Goal: Task Accomplishment & Management: Manage account settings

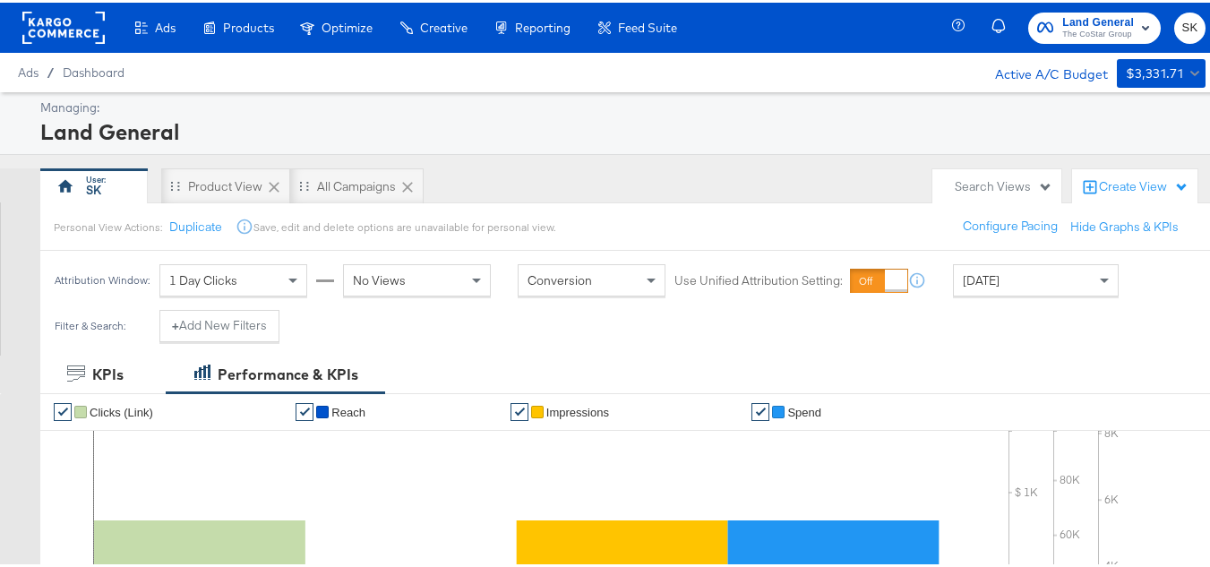
click at [1182, 33] on span "SK" at bounding box center [1190, 25] width 17 height 21
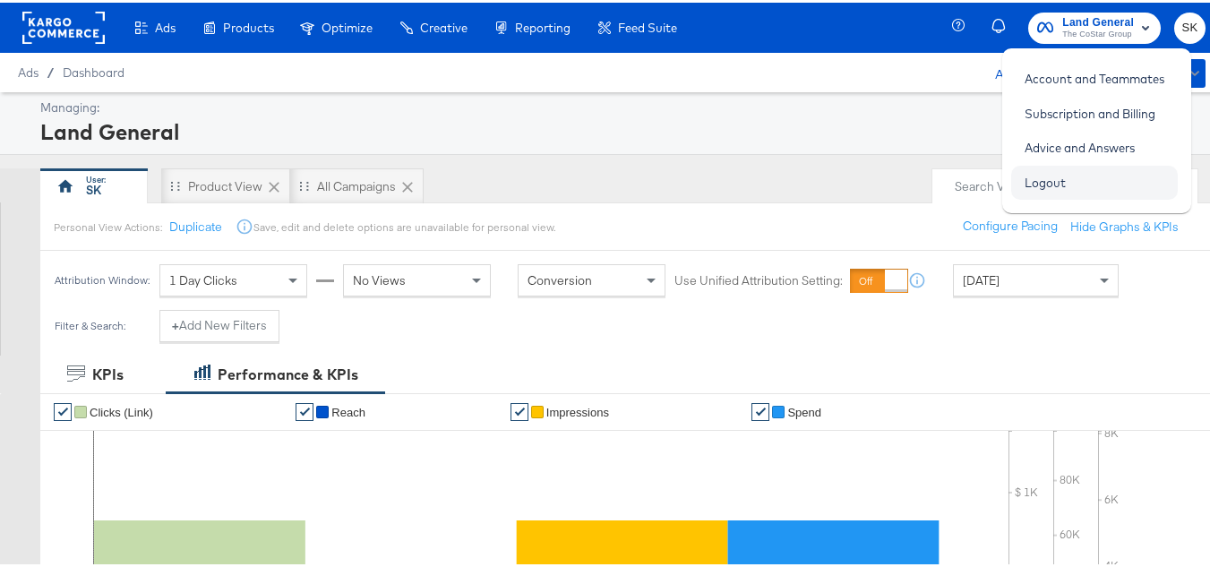
click at [1058, 182] on link "Logout" at bounding box center [1045, 180] width 68 height 32
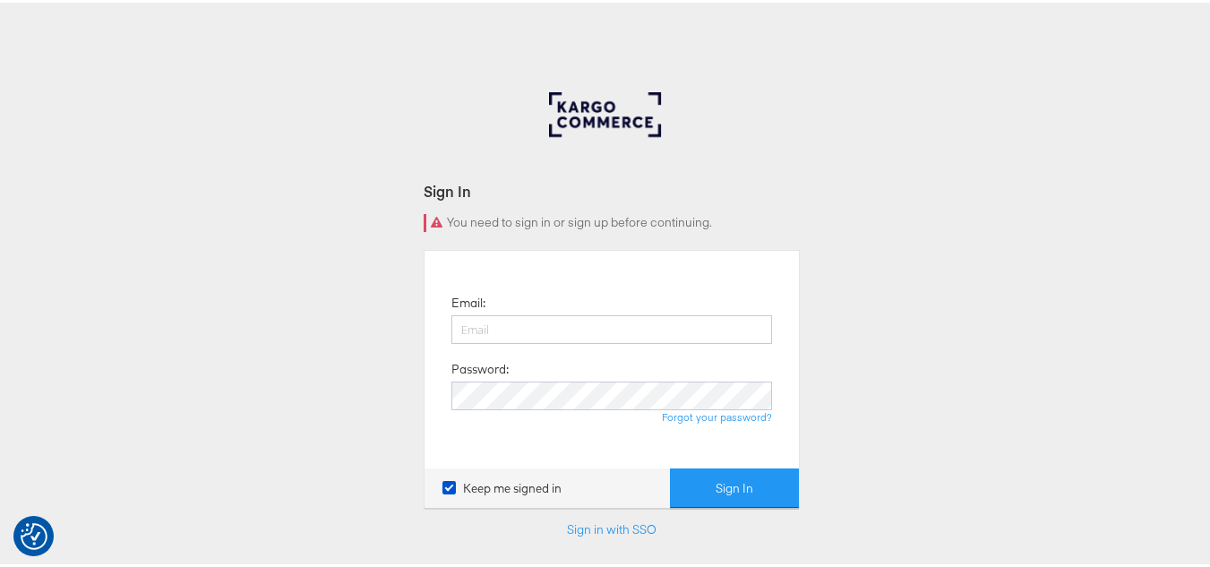
type input "[PERSON_NAME][EMAIL_ADDRESS][DOMAIN_NAME]"
click at [775, 511] on form "Sign In You need to sign in or sign up before continuing. Email: shravan.kumar@…" at bounding box center [612, 382] width 376 height 409
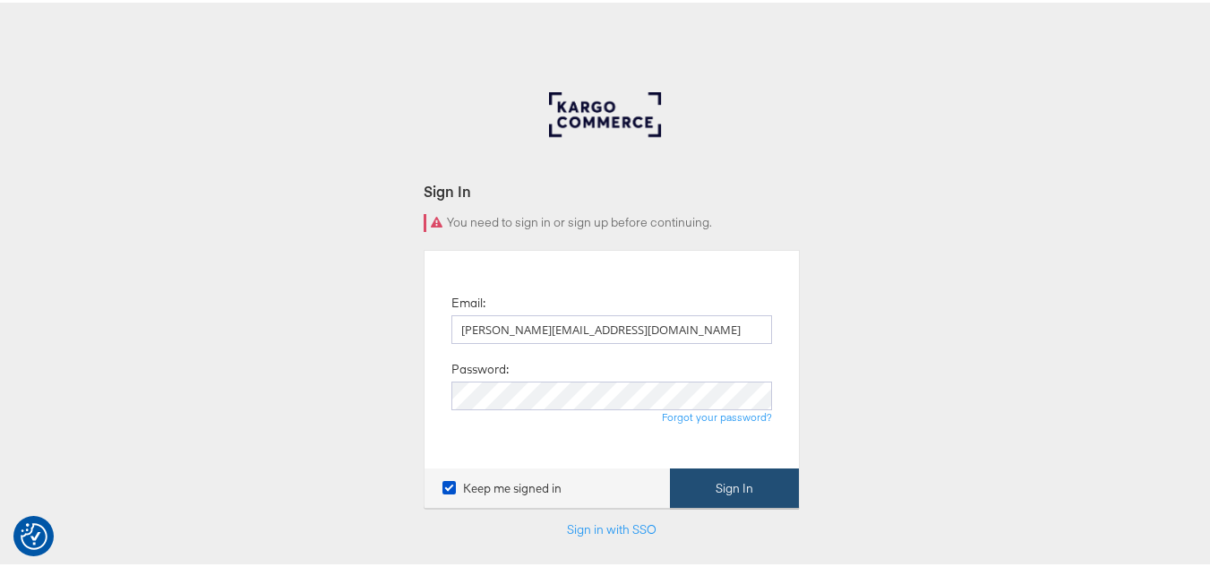
click at [770, 477] on button "Sign In" at bounding box center [734, 486] width 129 height 40
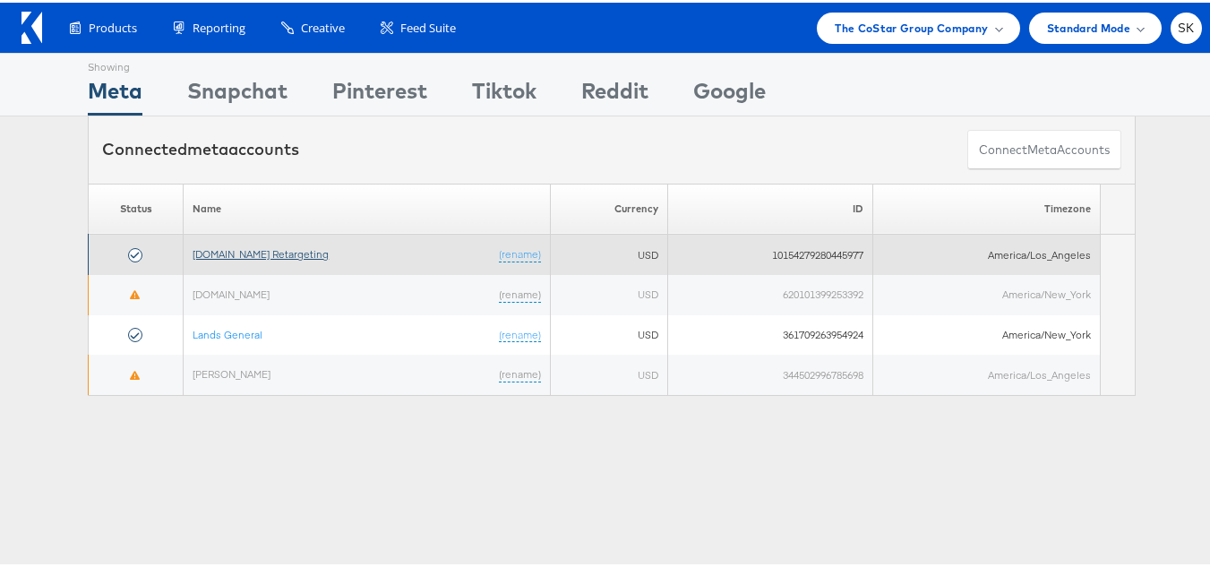
click at [248, 257] on link "[DOMAIN_NAME] Retargeting" at bounding box center [261, 251] width 136 height 13
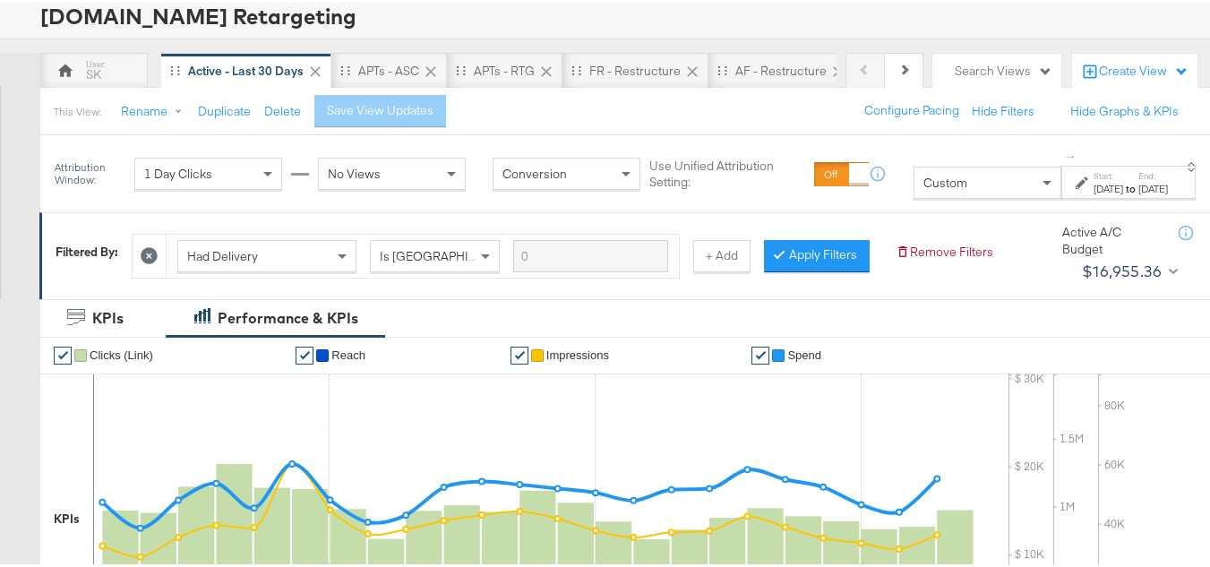
scroll to position [269, 0]
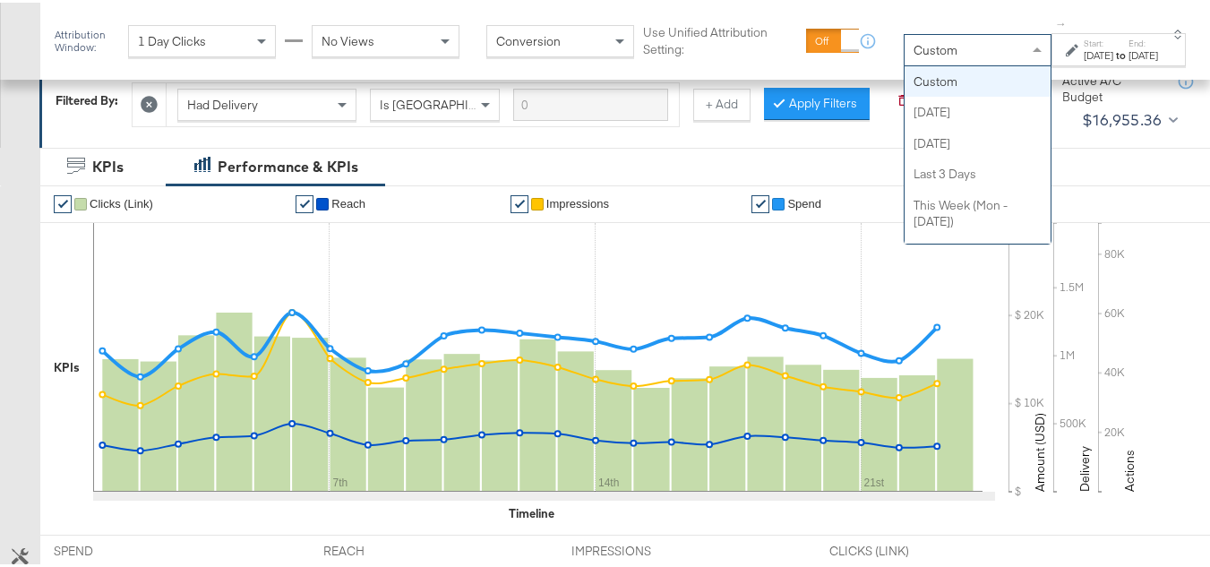
click at [947, 45] on div "Custom" at bounding box center [978, 47] width 146 height 30
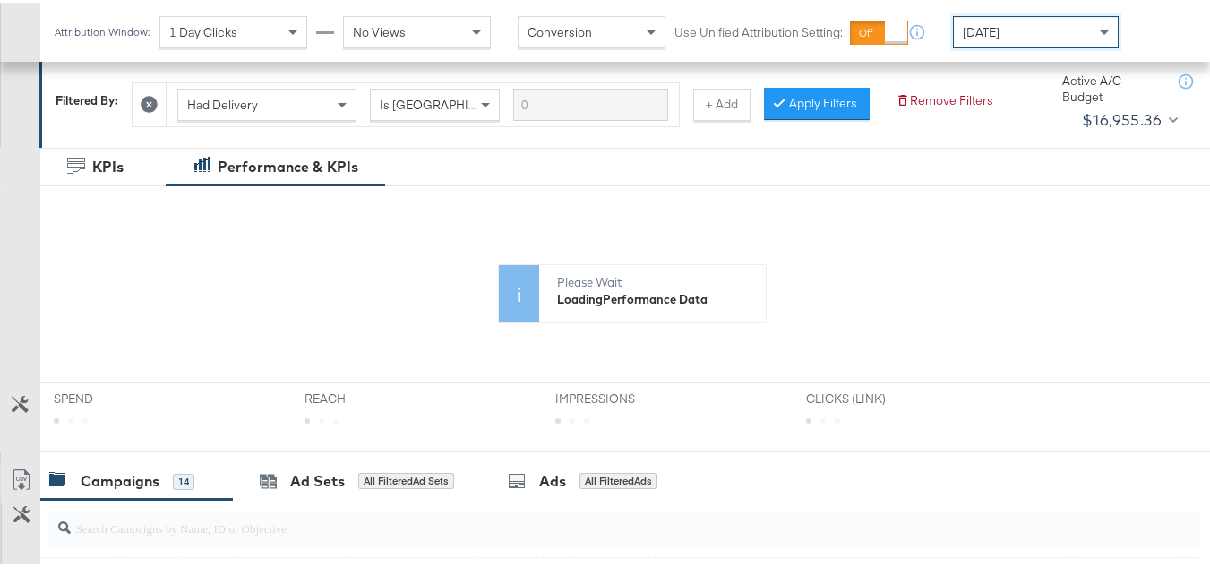
click at [997, 40] on div "Today" at bounding box center [1036, 29] width 164 height 30
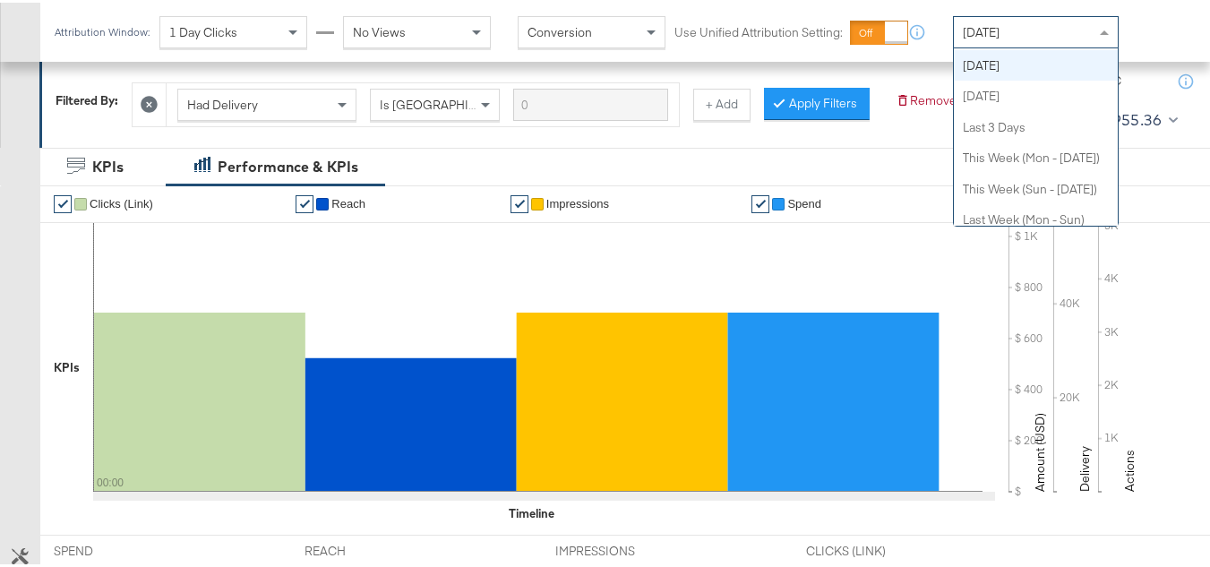
scroll to position [0, 0]
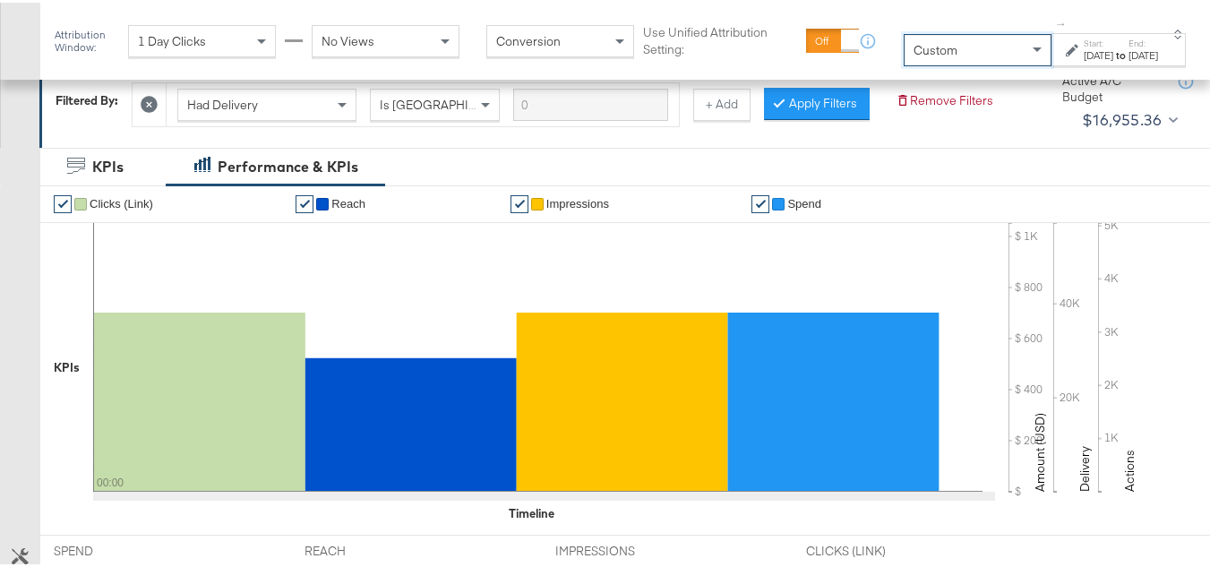
click at [1129, 43] on label "End:" at bounding box center [1144, 41] width 30 height 12
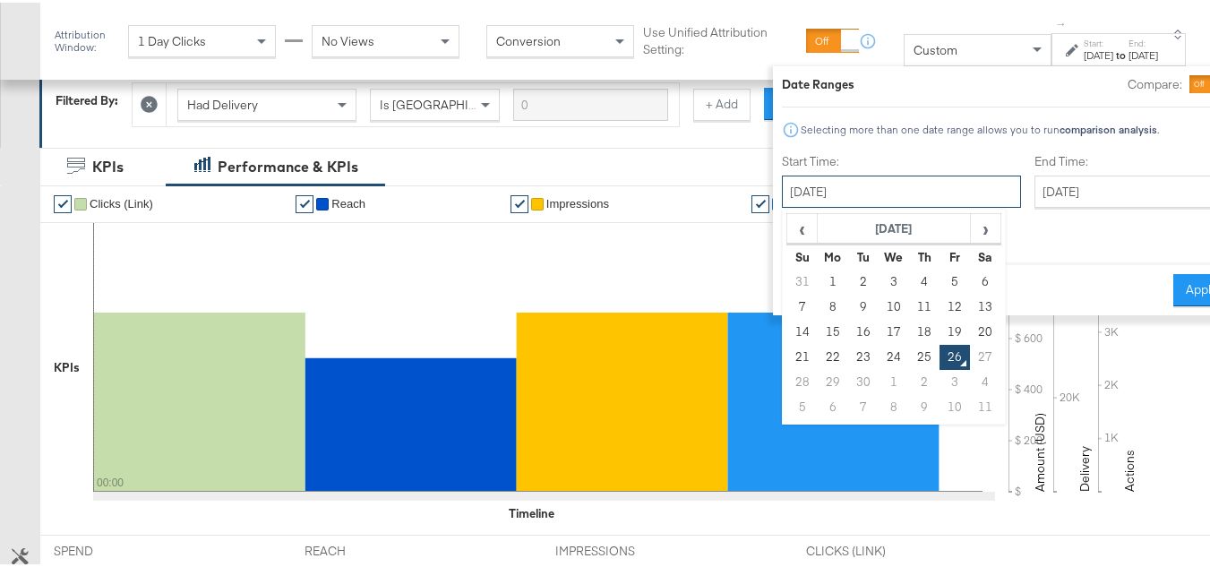
click at [833, 178] on input "September 26th 2025" at bounding box center [901, 189] width 239 height 32
click at [818, 271] on td "1" at bounding box center [833, 279] width 30 height 25
type input "September 1st 2025"
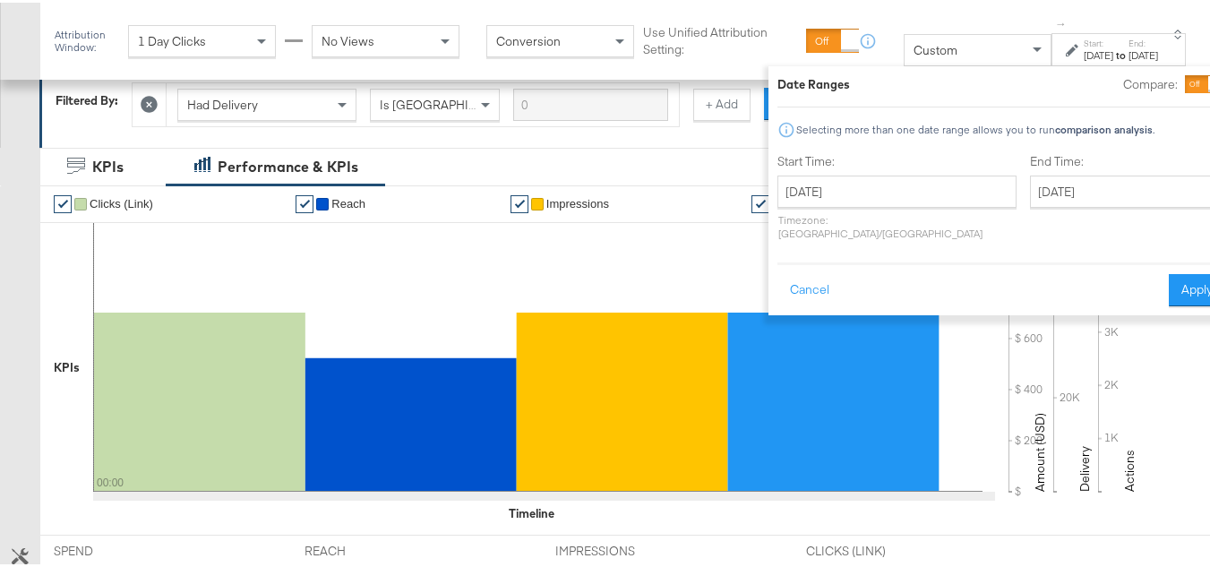
click at [1092, 164] on label "End Time:" at bounding box center [1127, 159] width 195 height 17
click at [1092, 176] on input "September 26th 2025" at bounding box center [1124, 189] width 188 height 32
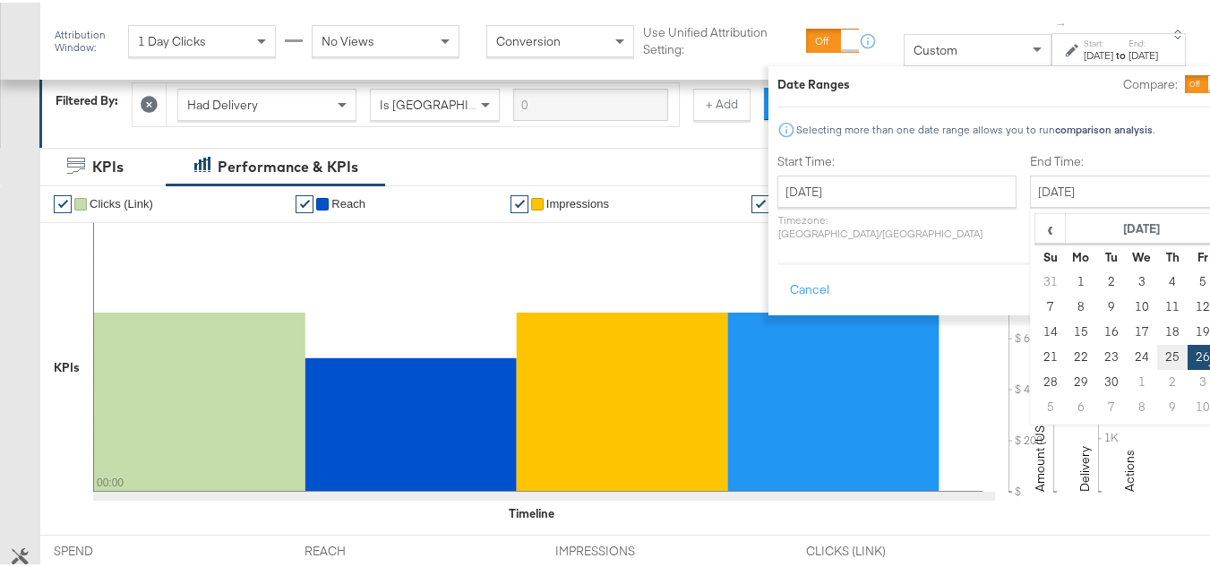
click at [1157, 355] on td "25" at bounding box center [1172, 354] width 30 height 25
type input "September 25th 2025"
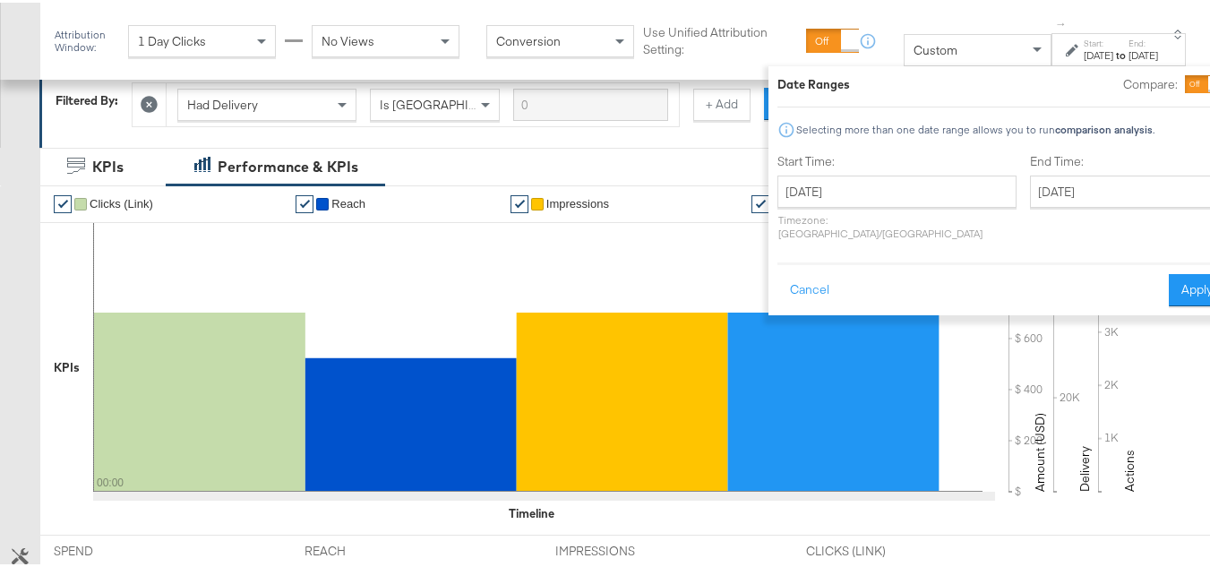
click at [1146, 260] on div "Cancel Apply" at bounding box center [1002, 282] width 448 height 44
click at [1169, 271] on button "Apply" at bounding box center [1197, 287] width 56 height 32
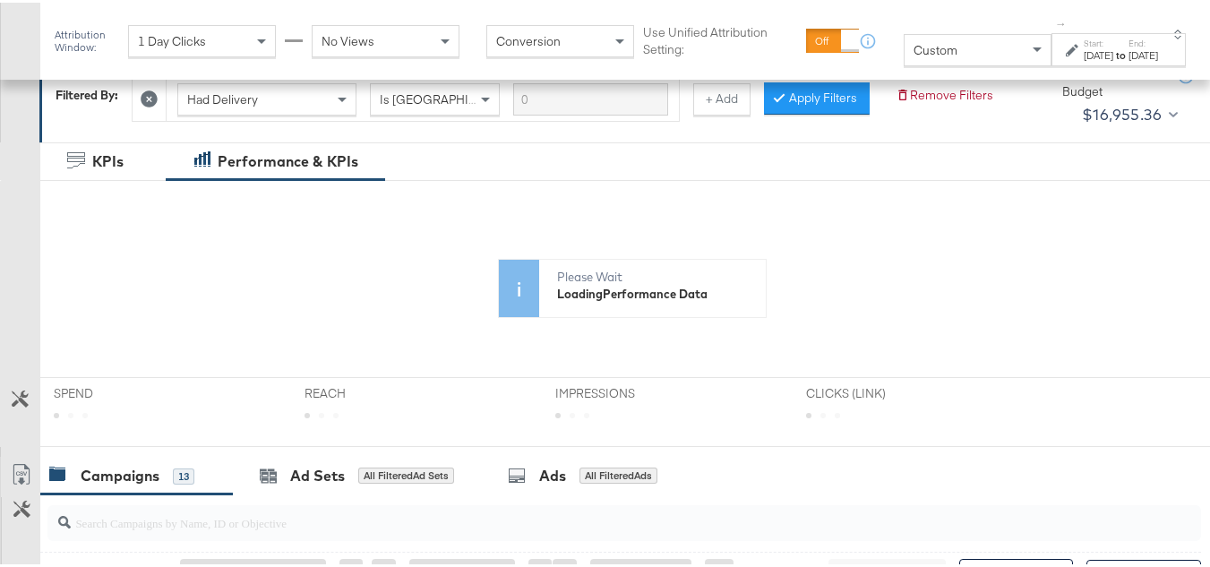
scroll to position [627, 0]
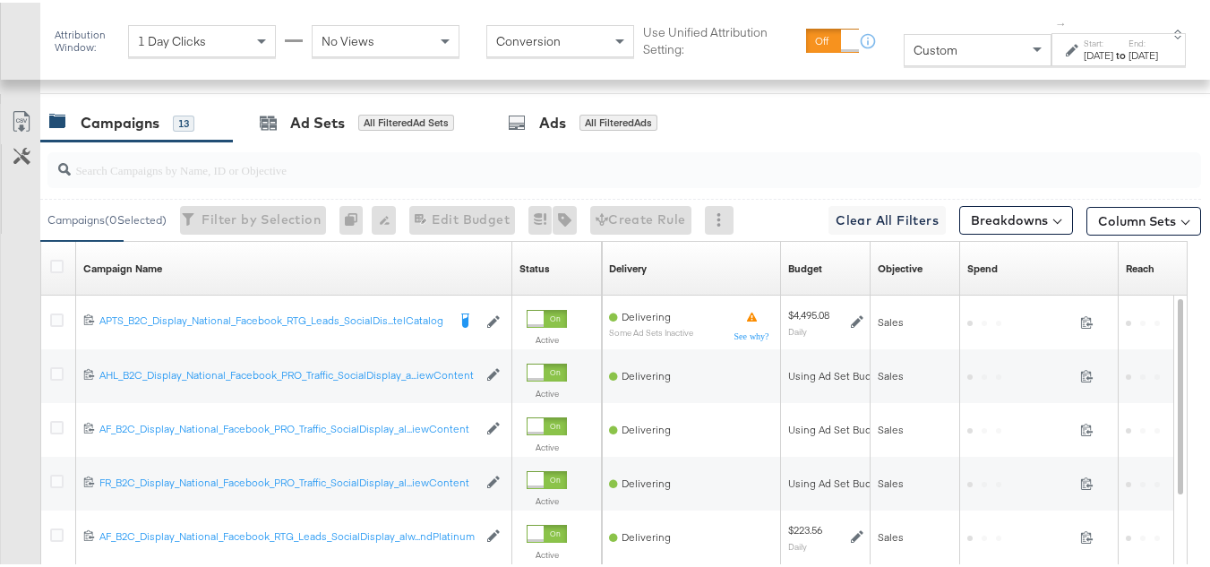
click at [163, 177] on input "search" at bounding box center [585, 159] width 1028 height 35
paste input "APTS_B2C_Display_National_Facebook_RTG_Leads_SocialDisplay_Retargeting_Diamond_…"
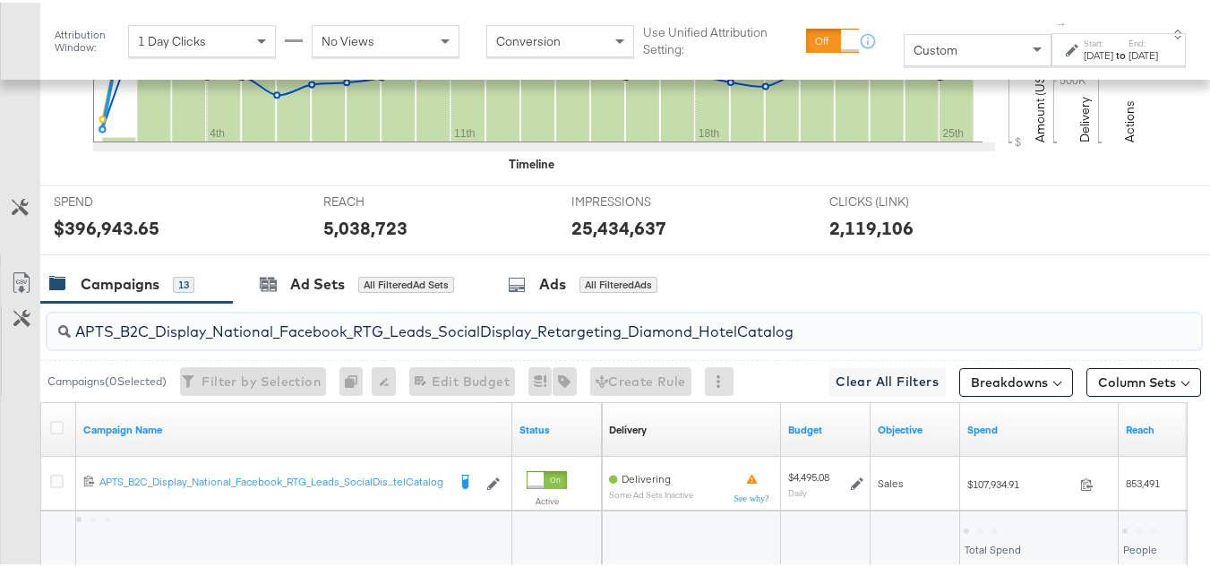
scroll to position [771, 0]
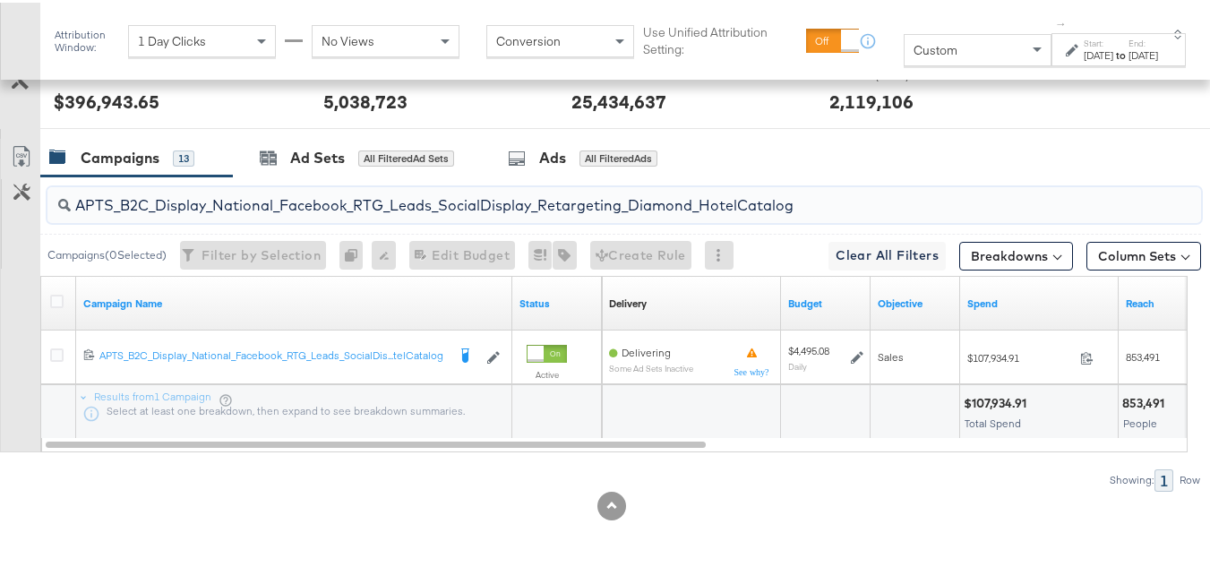
click at [219, 193] on input "APTS_B2C_Display_National_Facebook_RTG_Leads_SocialDisplay_Retargeting_Diamond_…" at bounding box center [585, 195] width 1028 height 35
paste input "alwayson_Retargeting_DARE24_DiamondPlatinum"
click at [234, 196] on input "APTS_B2C_Display_National_Facebook_RTG_Leads_SocialDisplay_alwayson_Retargeting…" at bounding box center [585, 195] width 1028 height 35
paste input "FR_B2C_Display_National_Facebook_RTG_Leads_SocialDisplay_alwayson_Retargeting_FR"
click at [297, 205] on input "FR_B2C_Display_National_Facebook_RTG_Leads_SocialDisplay_alwayson_Retargeting_F…" at bounding box center [585, 195] width 1028 height 35
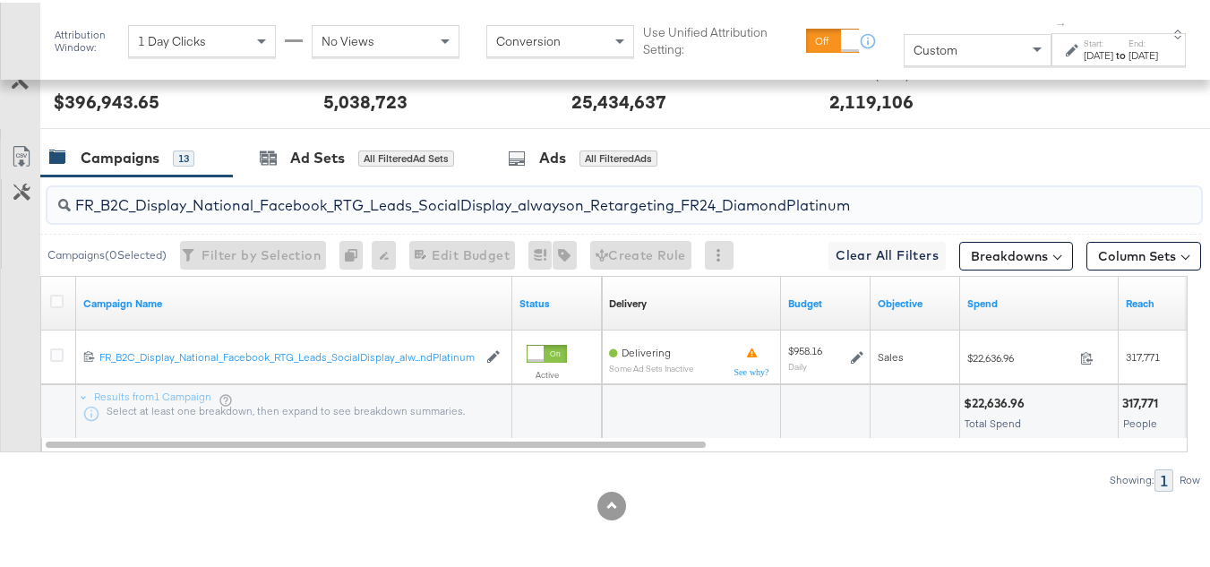
paste input "AF_B2C_Display_National_Facebook_RTG_Leads_SocialDisplay_alwayson_Retargeting_AF"
click at [298, 188] on input "AF_B2C_Display_National_Facebook_RTG_Leads_SocialDisplay_alwayson_Retargeting_A…" at bounding box center [585, 195] width 1028 height 35
paste input "HL_B2C_Display_National_Facebook_RTG_Leads_SocialDisplay_alwayson_Retargeting_A…"
click at [218, 200] on input "AHL_B2C_Display_National_Facebook_RTG_Leads_SocialDisplay_alwayson_Retargeting_…" at bounding box center [585, 195] width 1028 height 35
paste input "PTS_B2C_Display_National_Facebook_PRO_Traffic_SocialDisplay_alwayson_ASC_DARE24…"
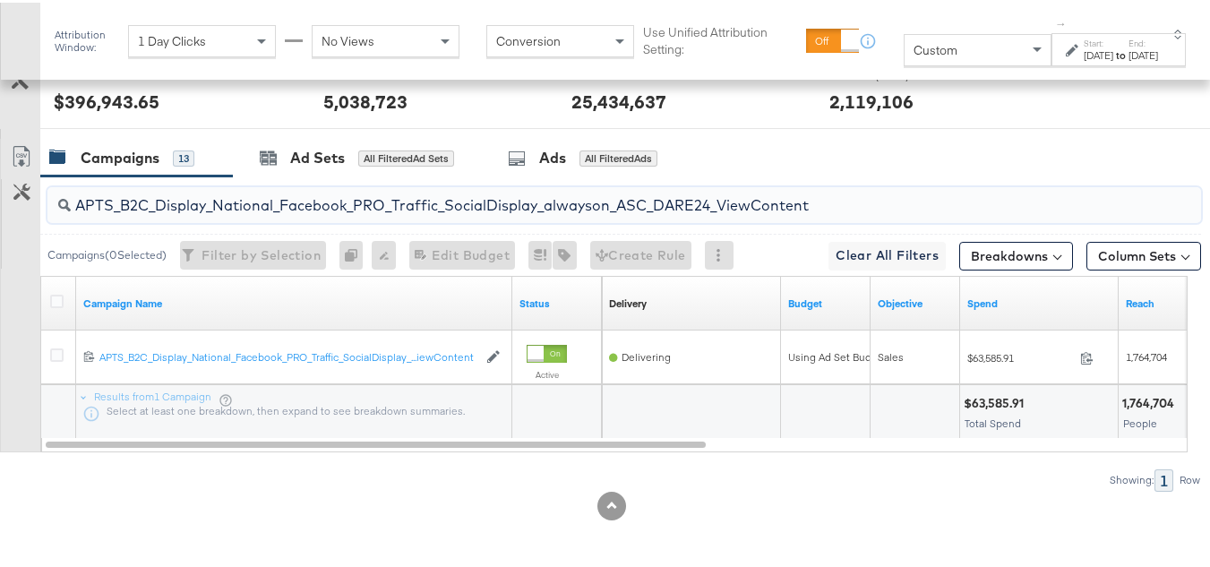
click at [268, 187] on input "APTS_B2C_Display_National_Facebook_PRO_Traffic_SocialDisplay_alwayson_ASC_DARE2…" at bounding box center [585, 195] width 1028 height 35
paste input "Leads_SocialDisplay_alwayson_ASC_DARE24_Purchase"
click at [261, 197] on input "APTS_B2C_Display_National_Facebook_PRO_Leads_SocialDisplay_alwayson_ASC_DARE24_…" at bounding box center [585, 195] width 1028 height 35
paste input "F_B2C_Display_National_Facebook_PRO_Traffic_SocialDisplay_alwayson_ASC_AF24_Vie…"
click at [237, 195] on input "AF_B2C_Display_National_Facebook_PRO_Traffic_SocialDisplay_alwayson_ASC_AF24_Vi…" at bounding box center [585, 195] width 1028 height 35
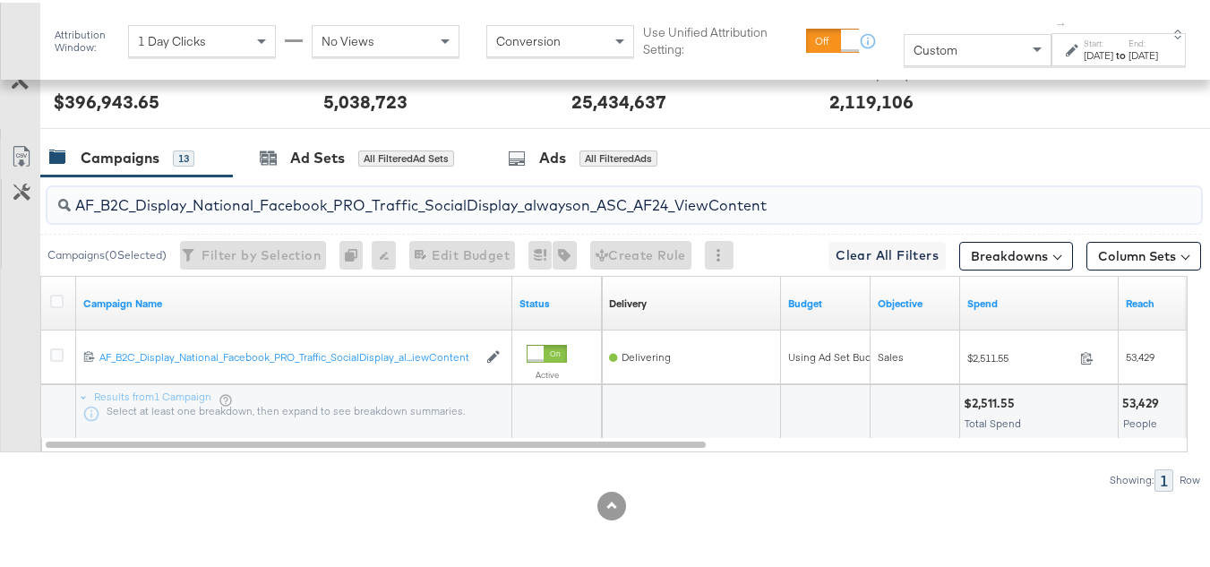
paste input "FR_B2C_Display_National_Facebook_PRO_Traffic_SocialDisplay_alwayson_ASC_FR"
click at [239, 186] on input "FR_B2C_Display_National_Facebook_PRO_Traffic_SocialDisplay_alwayson_ASC_FR24_Vi…" at bounding box center [585, 195] width 1028 height 35
paste input "AHL_B2C_Display_National_Facebook_PRO_Traffic_SocialDisplay_alwayson_ASC_AHL"
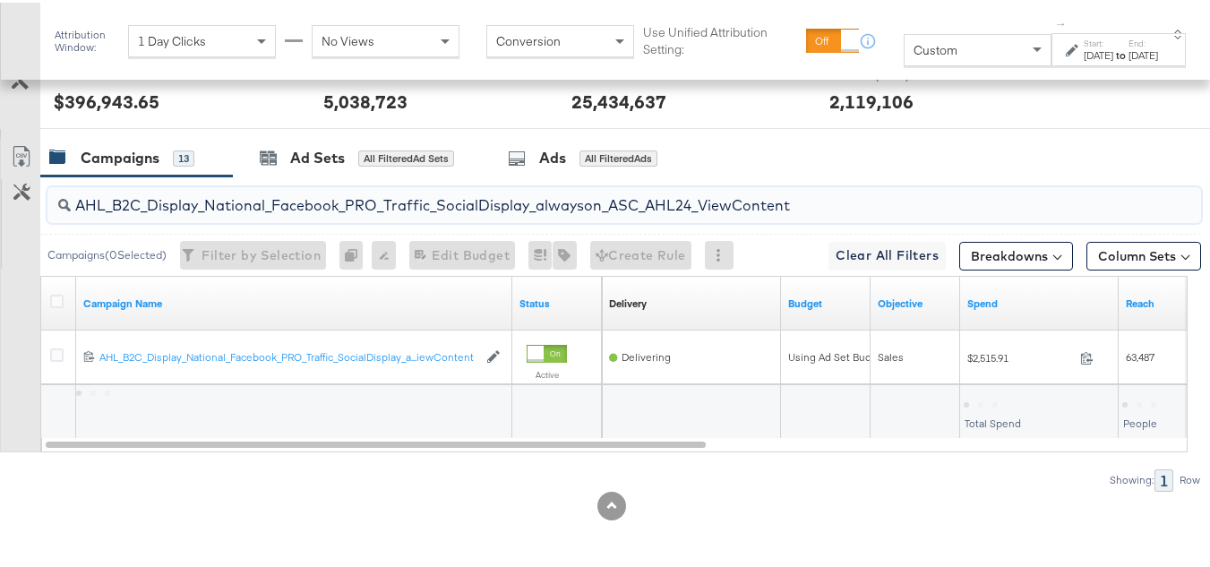
type input "AHL_B2C_Display_National_Facebook_PRO_Traffic_SocialDisplay_alwayson_ASC_AHL24_…"
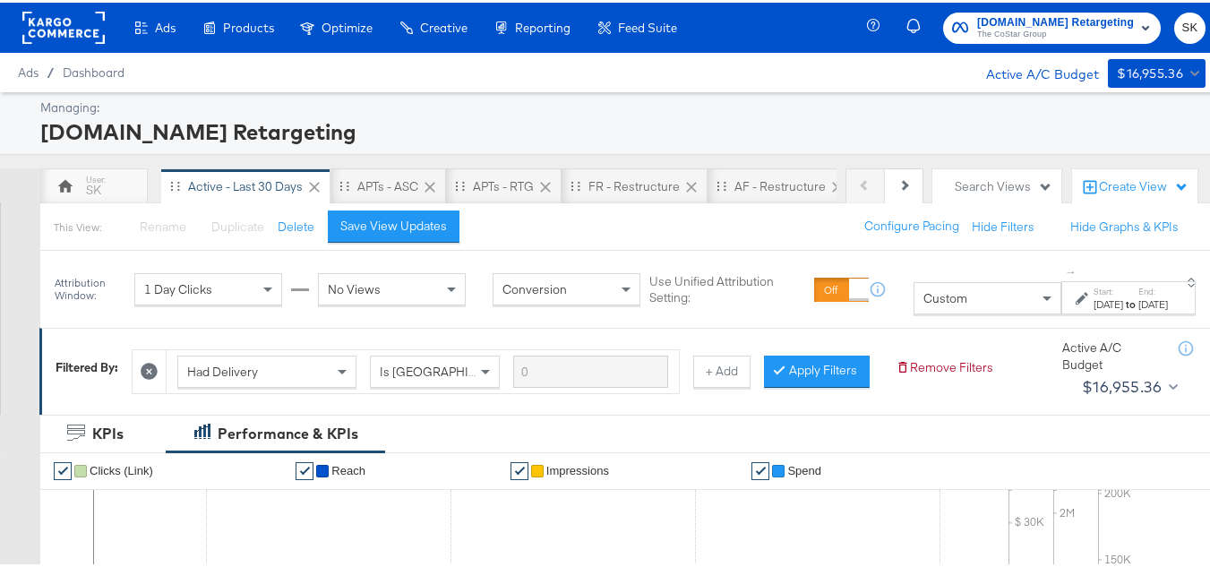
click at [1015, 30] on span "The CoStar Group" at bounding box center [1055, 32] width 157 height 14
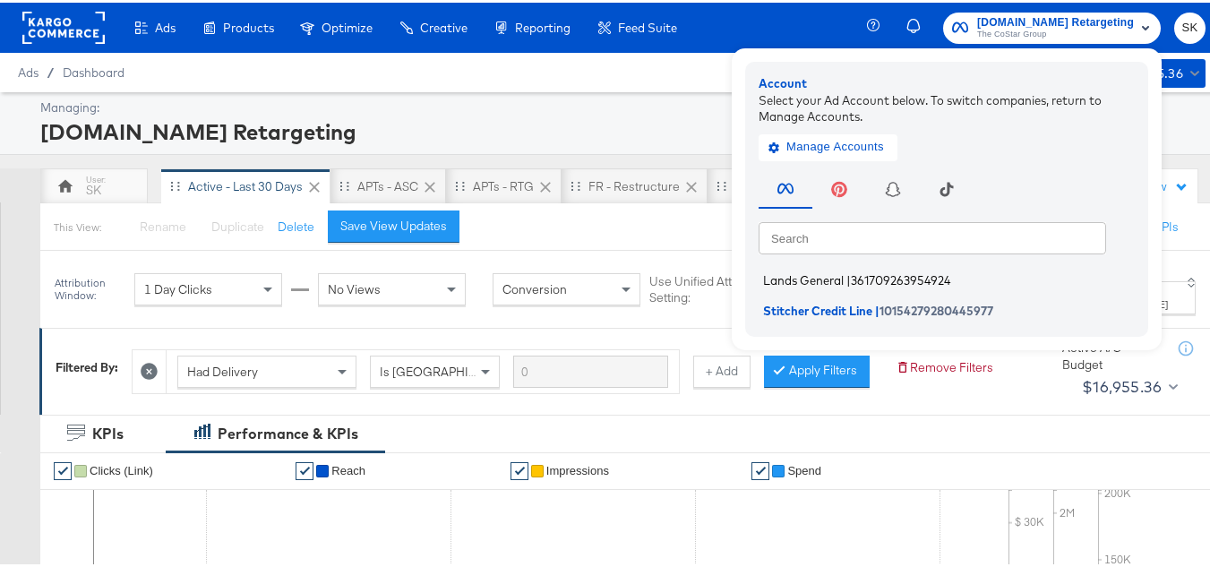
click at [799, 282] on span "Lands General" at bounding box center [803, 278] width 81 height 14
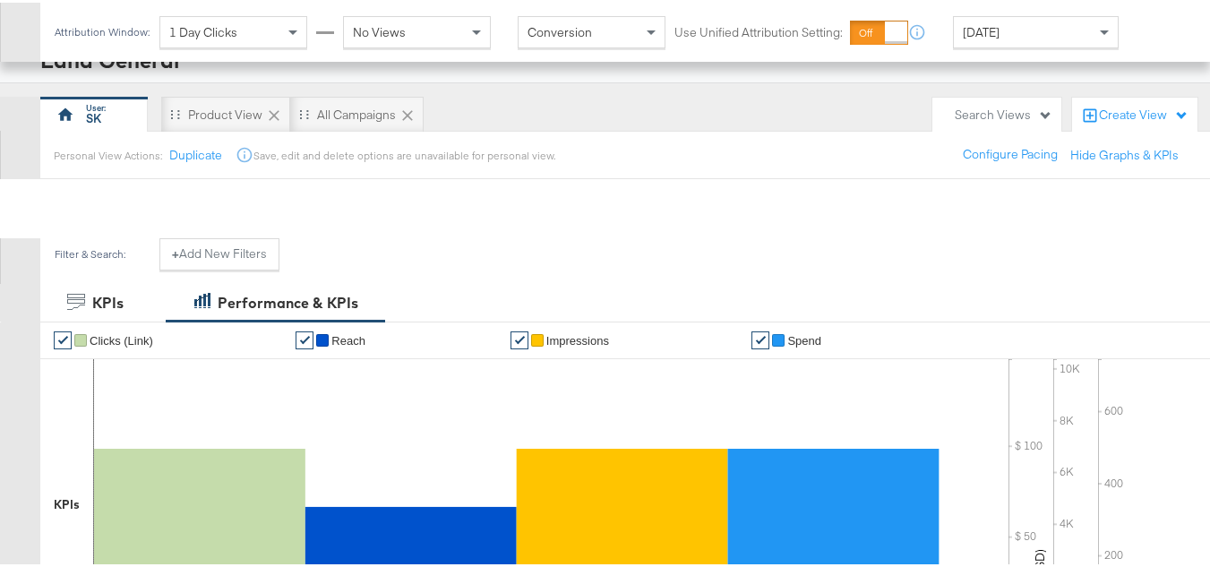
scroll to position [621, 0]
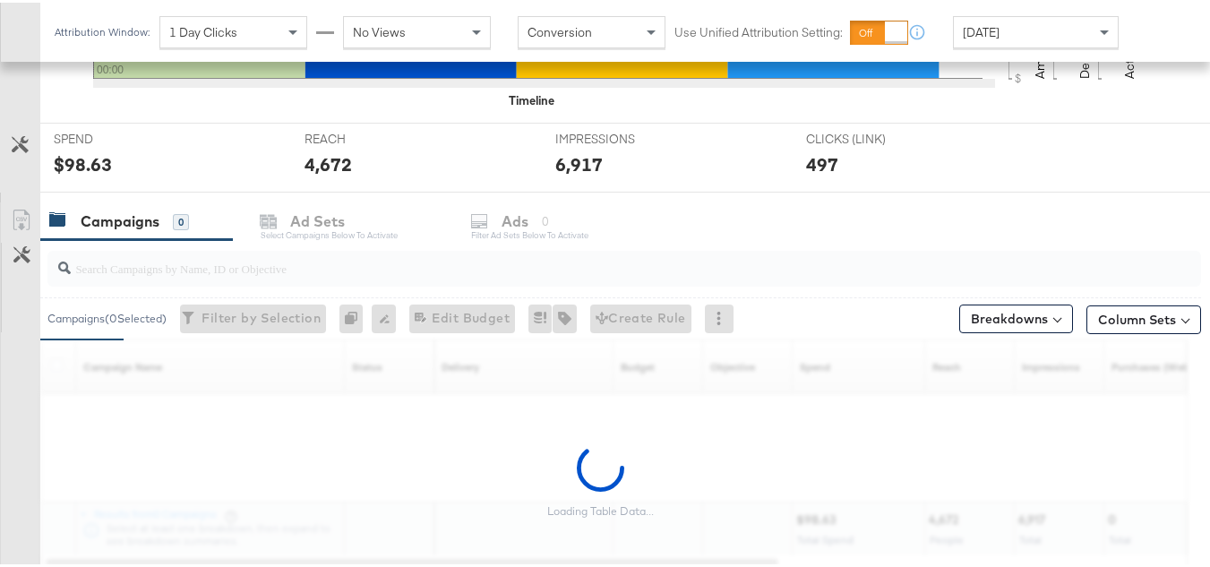
click at [1008, 31] on div "Today" at bounding box center [1036, 29] width 164 height 30
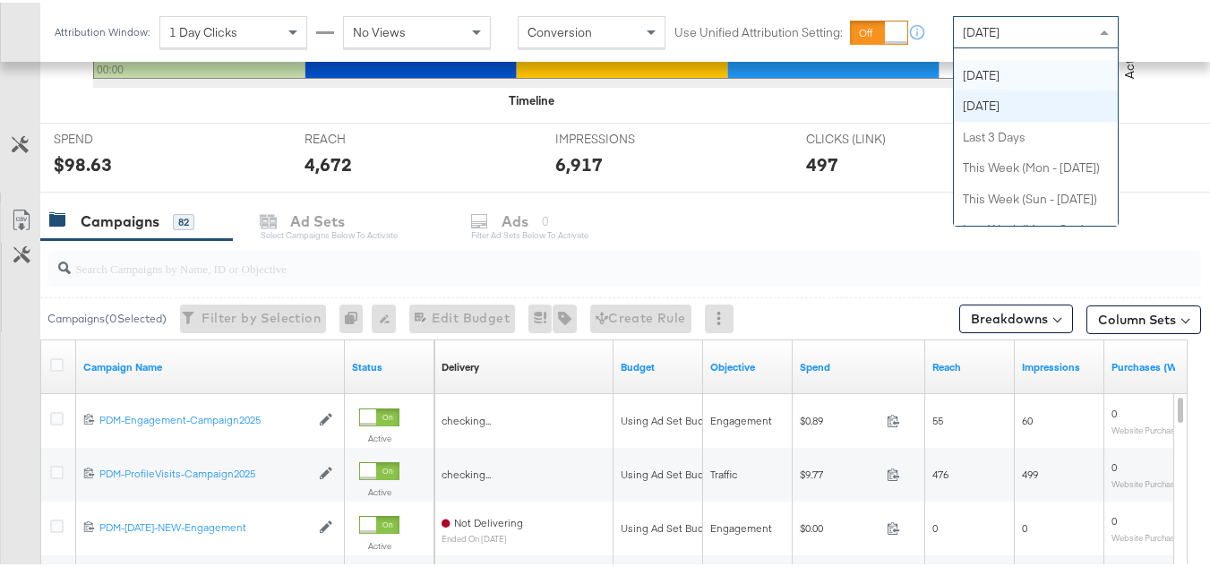
scroll to position [0, 0]
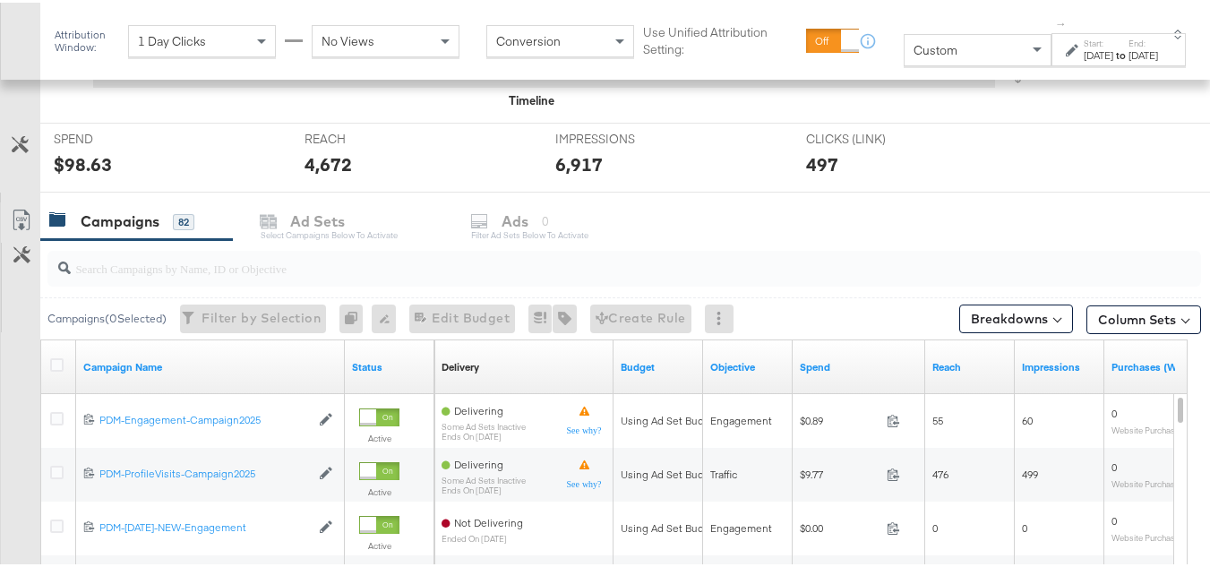
click at [1084, 60] on div "Sep 26th 2025" at bounding box center [1099, 53] width 30 height 14
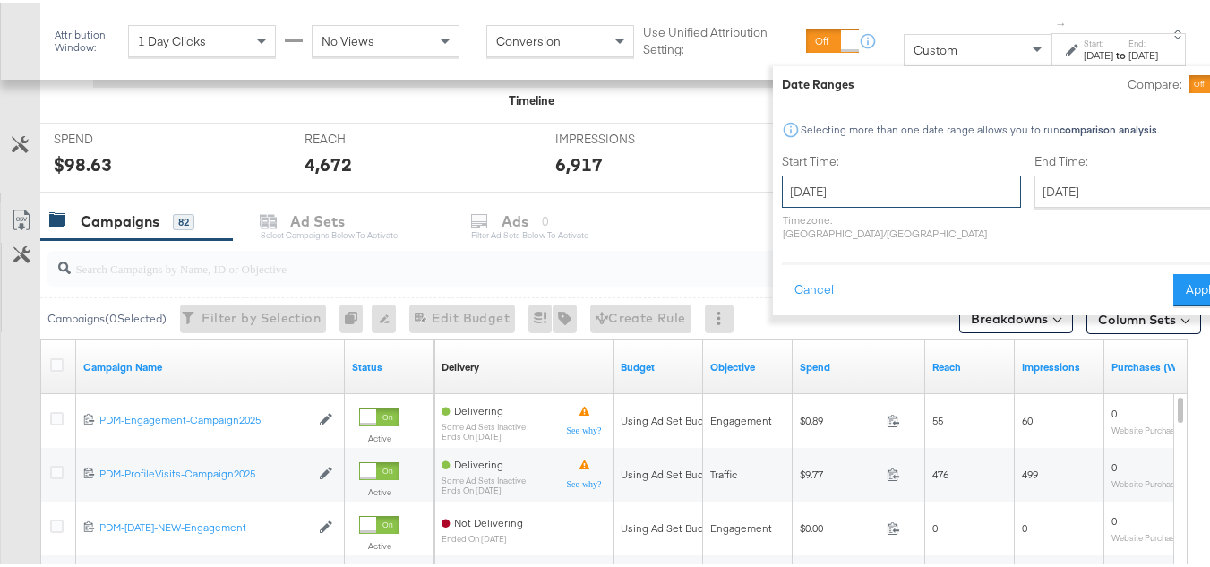
click at [826, 197] on input "September 26th 2025" at bounding box center [901, 189] width 239 height 32
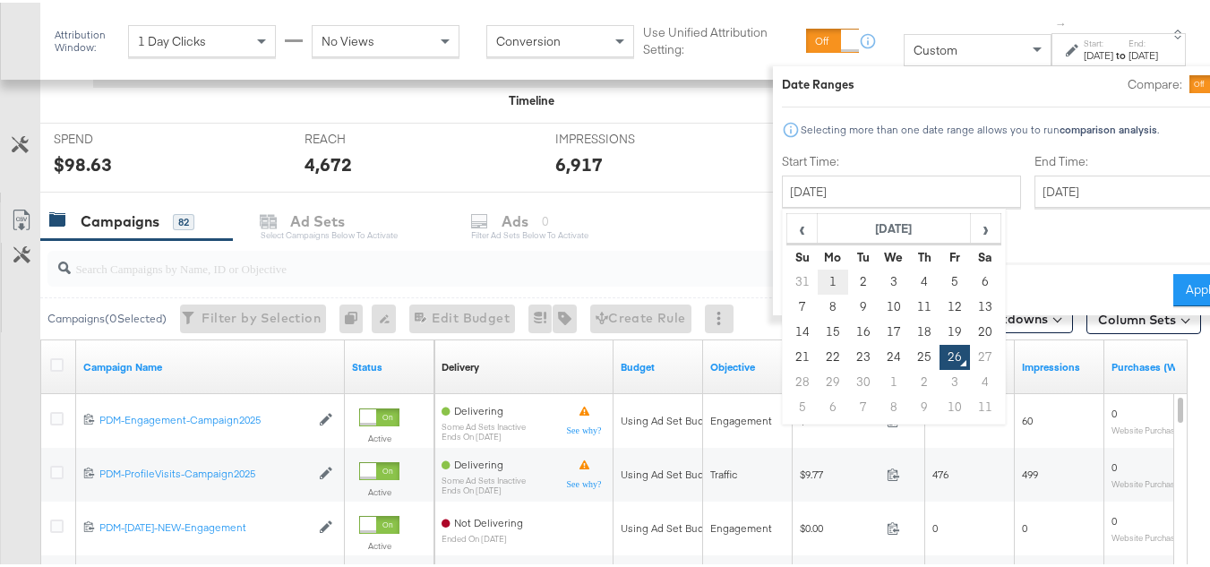
click at [818, 280] on td "1" at bounding box center [833, 279] width 30 height 25
type input "September 1st 2025"
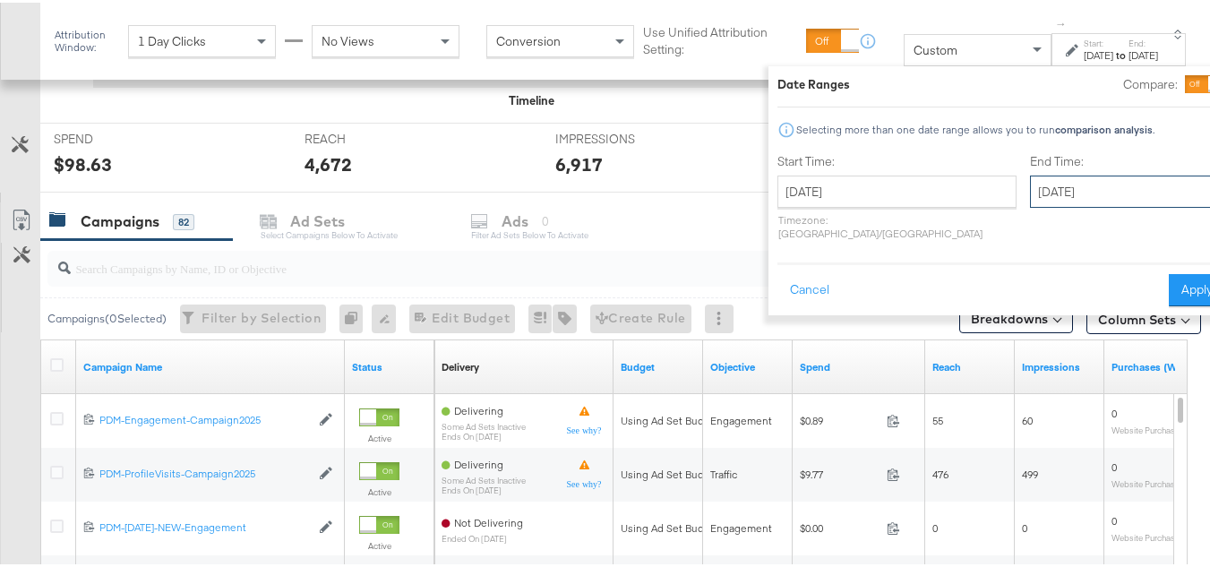
click at [1030, 185] on input "September 26th 2025" at bounding box center [1124, 189] width 188 height 32
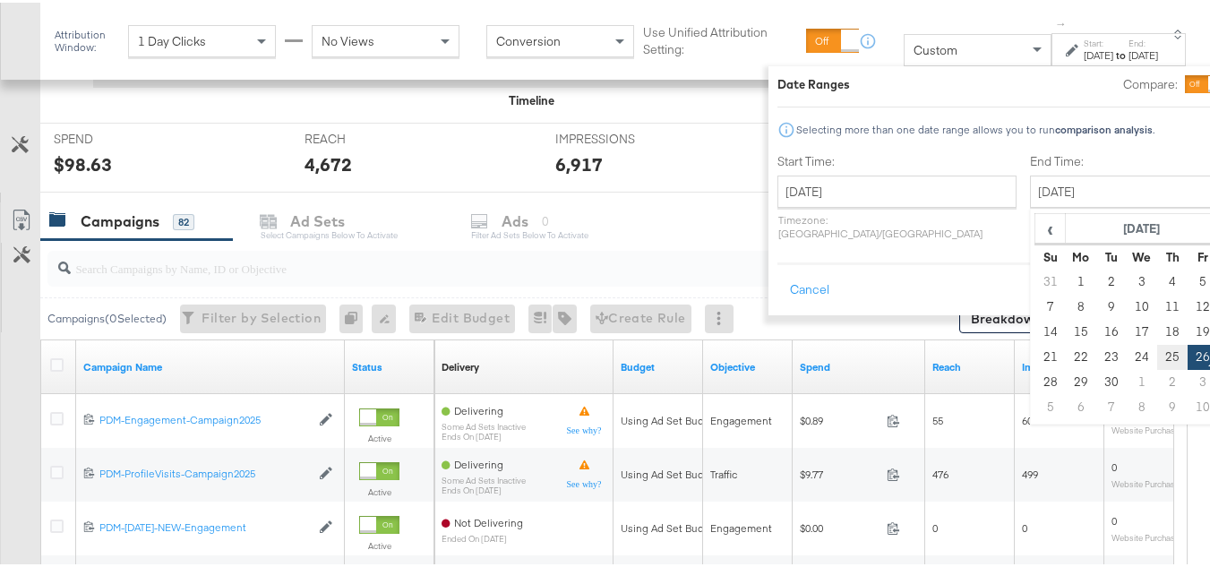
click at [1157, 352] on td "25" at bounding box center [1172, 354] width 30 height 25
type input "September 25th 2025"
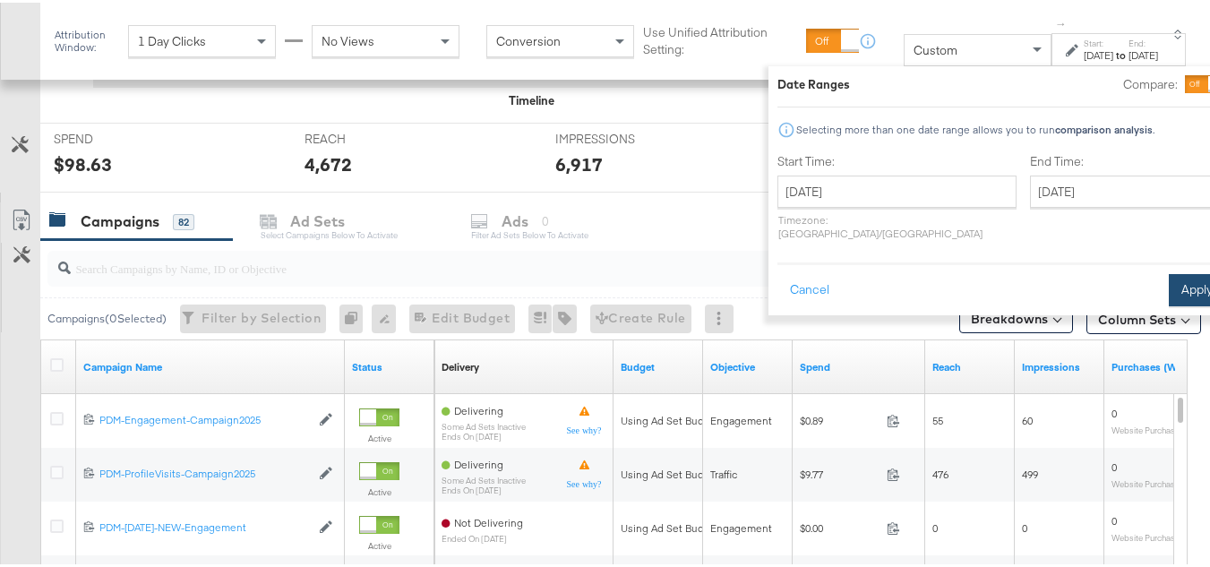
click at [1169, 279] on button "Apply" at bounding box center [1197, 287] width 56 height 32
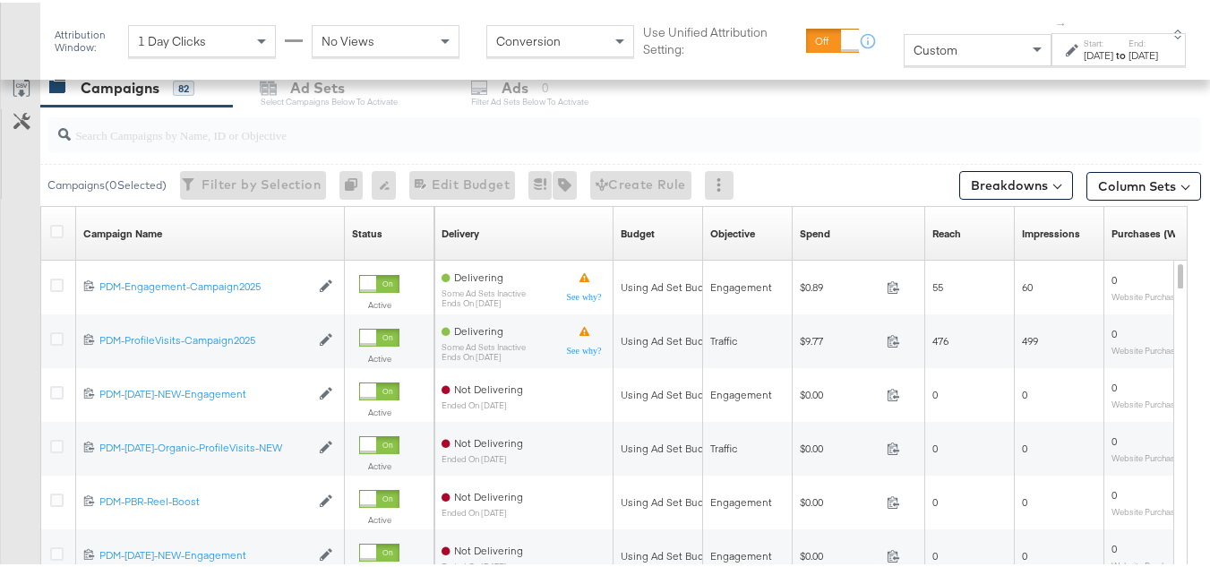
scroll to position [487, 0]
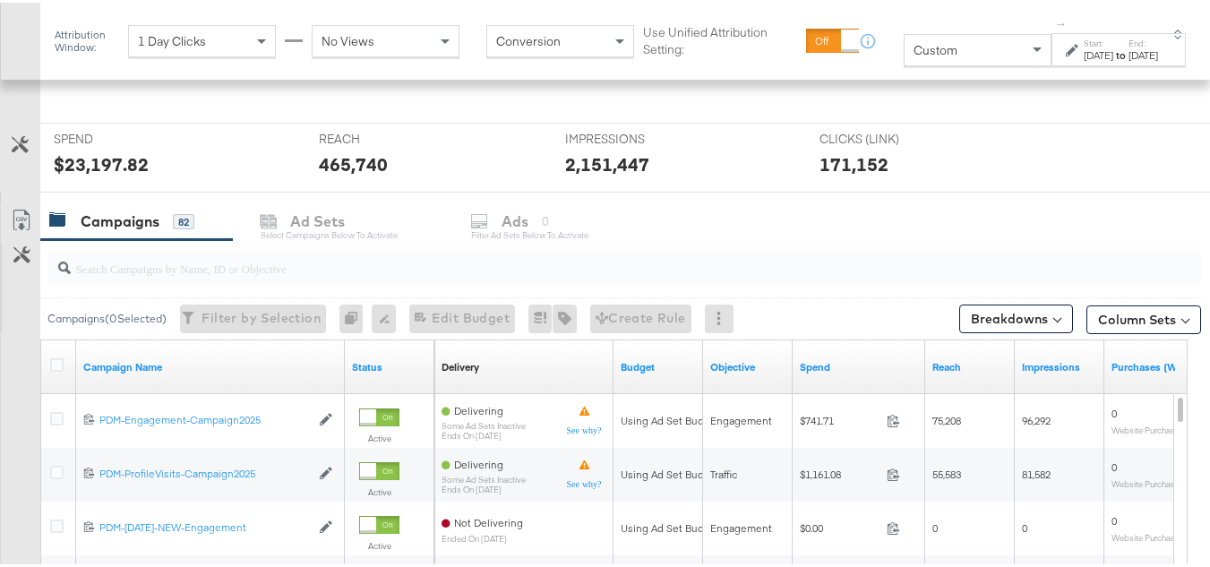
click at [185, 272] on input "search" at bounding box center [585, 258] width 1028 height 35
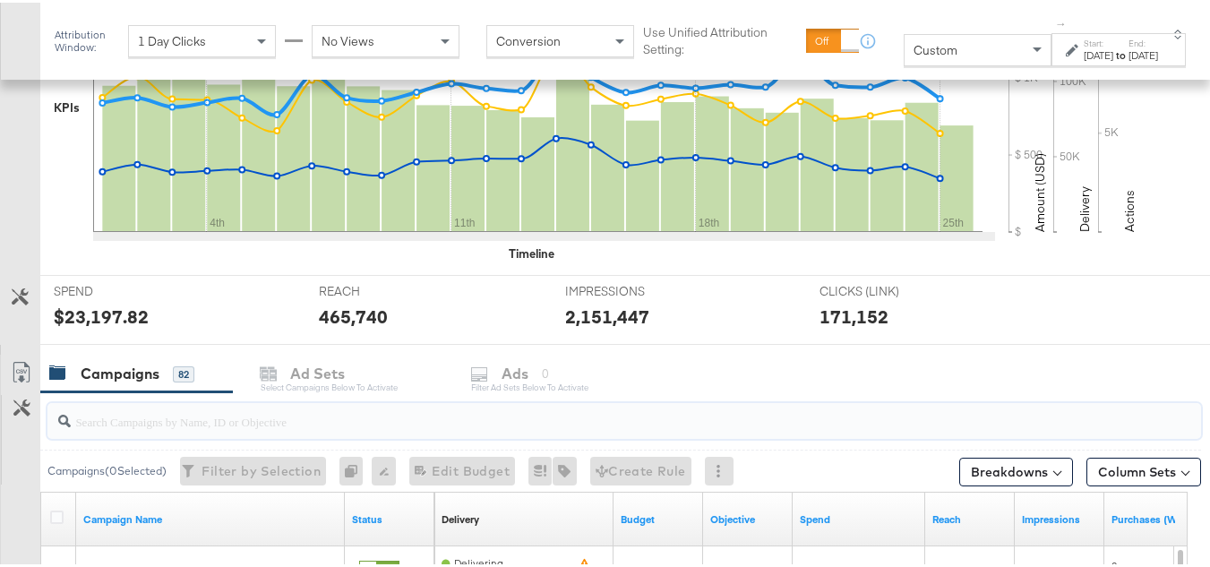
scroll to position [640, 0]
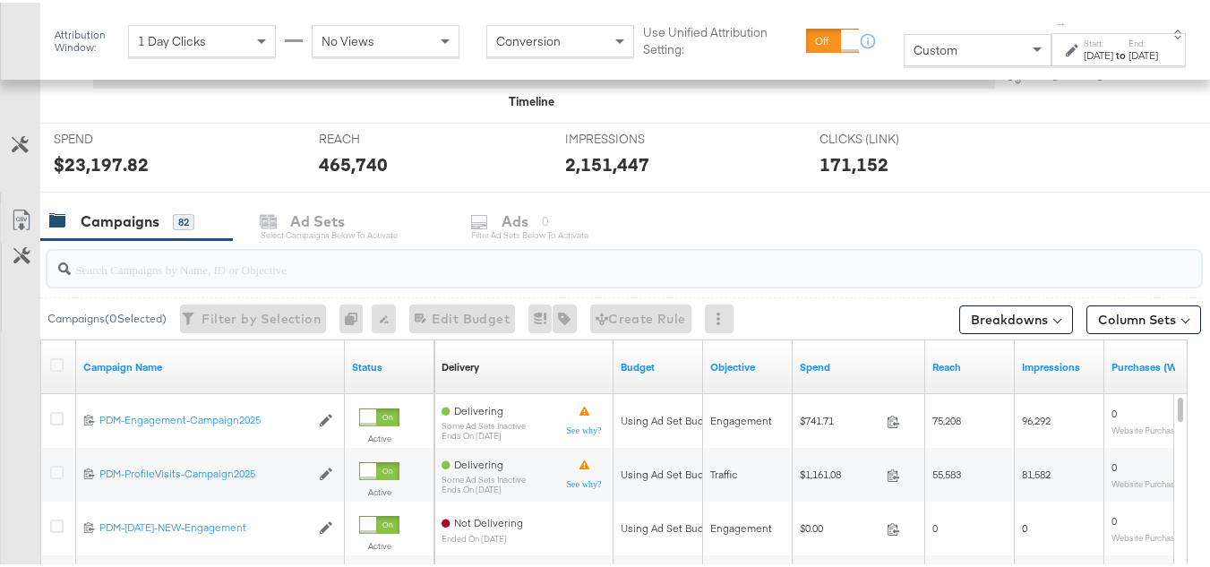
paste input "B2C_LAND_KC_RT_Sig_24"
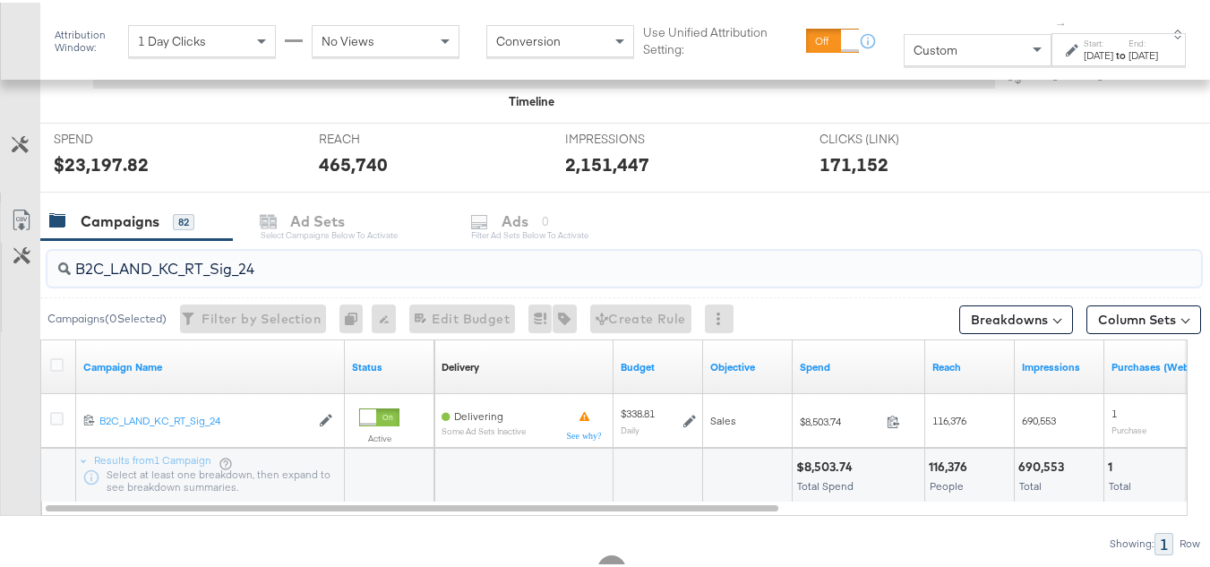
click at [200, 250] on input "B2C_LAND_KC_RT_Sig_24" at bounding box center [585, 259] width 1028 height 35
paste input "B_Ecommerce_KC_Retargeting_LW&LOA_Traffic"
click at [229, 240] on div "B2B_Ecommerce_KC_Retargeting_LW&LOA_Traffic" at bounding box center [620, 265] width 1161 height 57
click at [228, 253] on input "B2B_Ecommerce_KC_Retargeting_LW&LOA_Traffic" at bounding box center [585, 259] width 1028 height 35
paste input "KC_Retargeting_Prospects & Clients_Conversions"
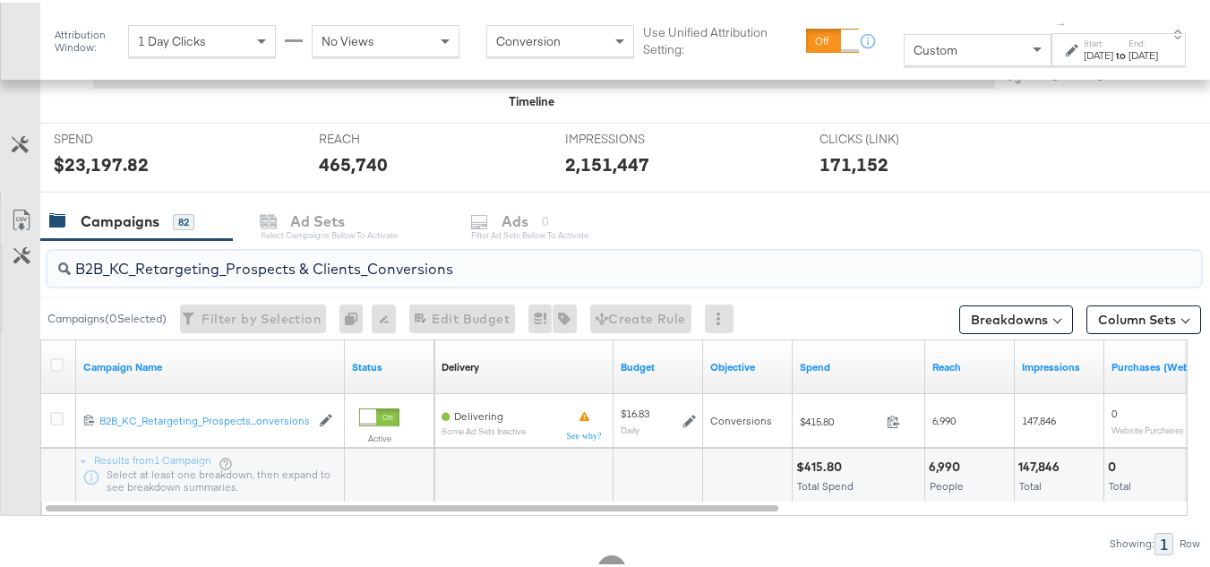
click at [247, 264] on input "B2B_KC_Retargeting_Prospects & Clients_Conversions" at bounding box center [585, 259] width 1028 height 35
paste input "C_LAND_KC_Pros_Sig"
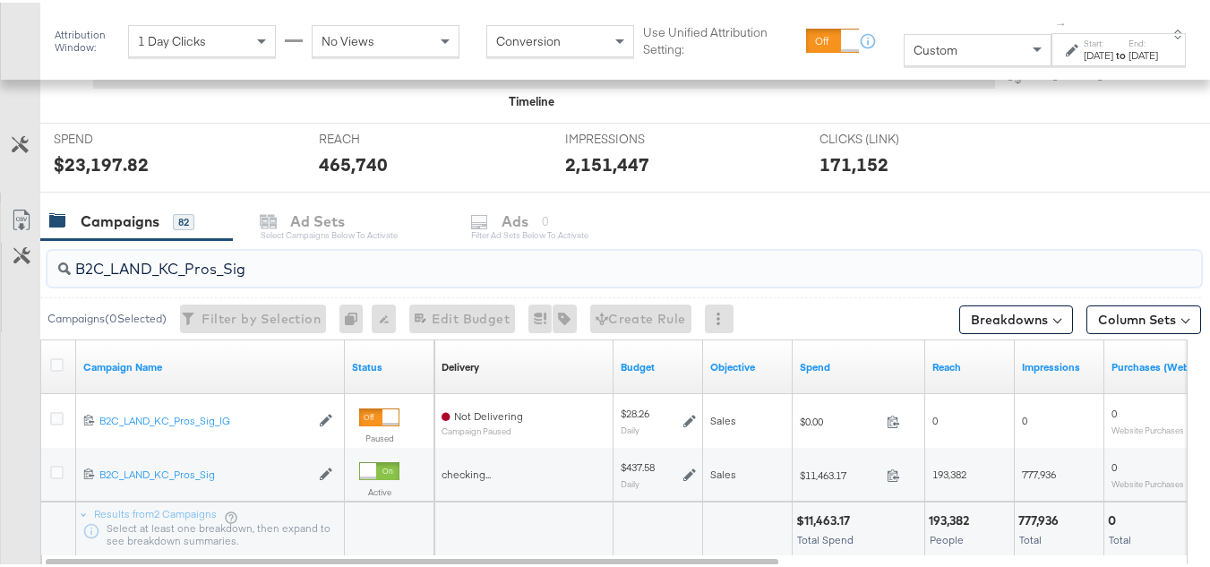
type input "B2C_LAND_KC_Pros_Sig"
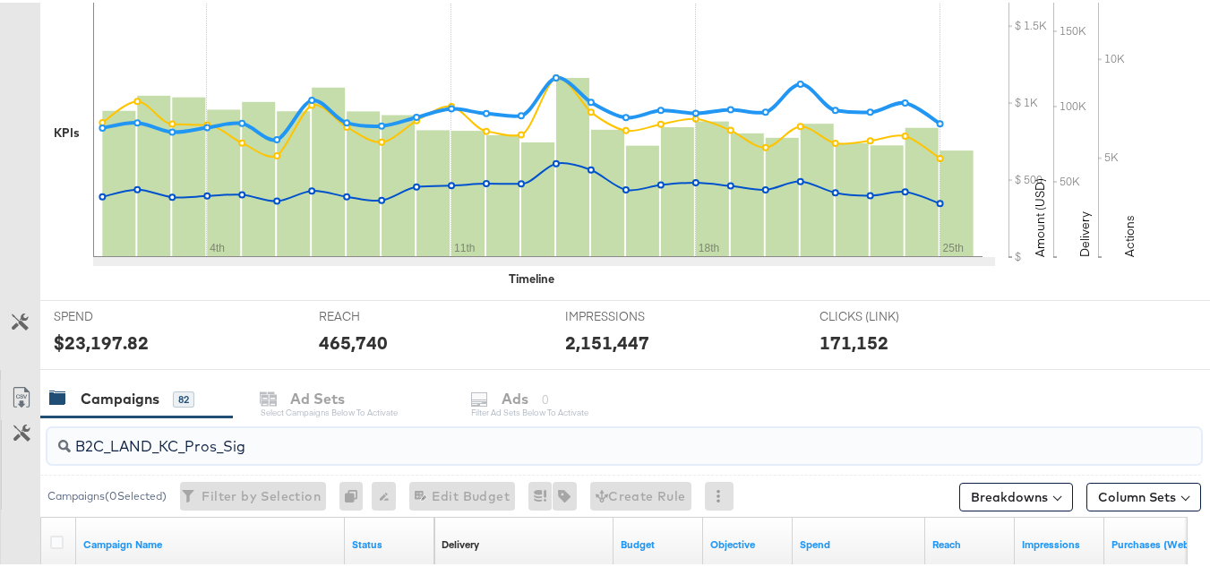
scroll to position [0, 0]
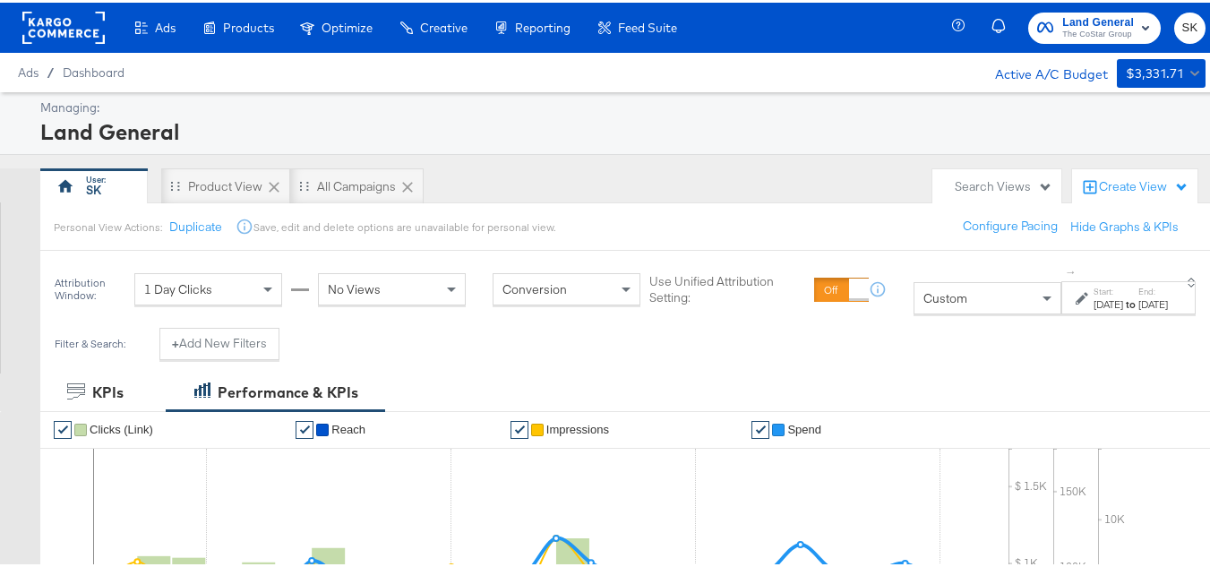
click at [62, 30] on rect at bounding box center [63, 25] width 82 height 32
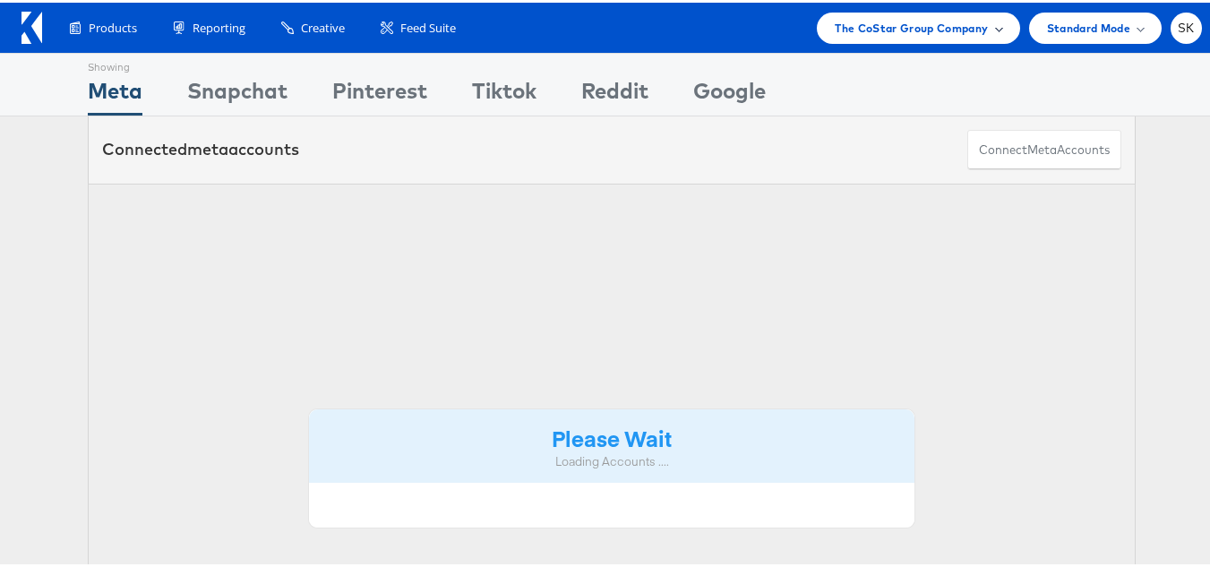
click at [913, 30] on span "The CoStar Group Company" at bounding box center [911, 25] width 153 height 19
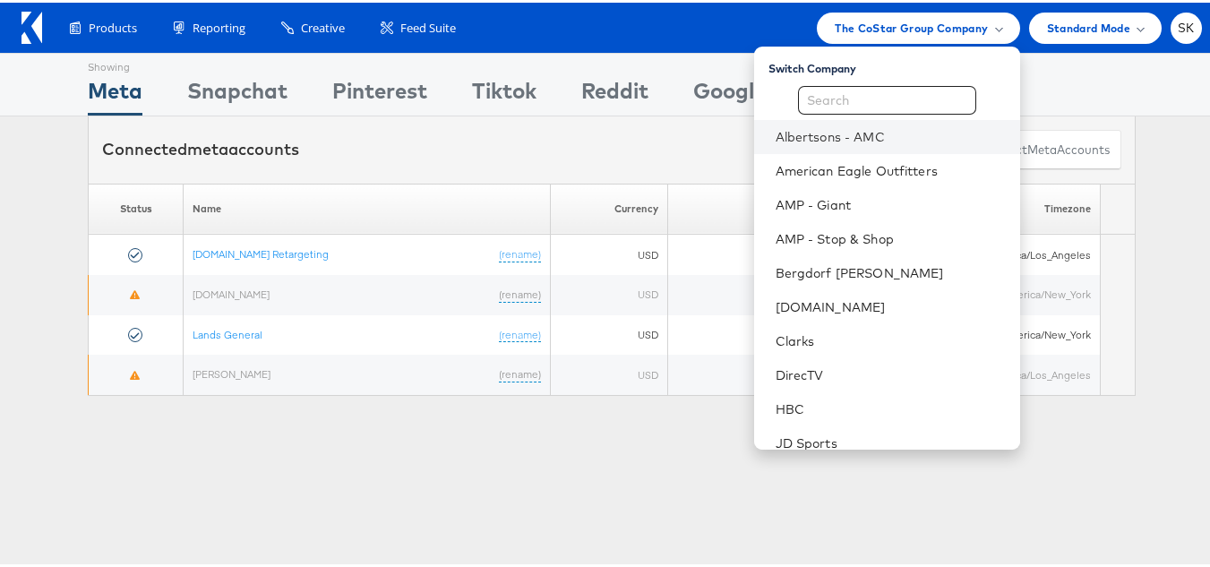
click at [867, 122] on li "Albertsons - AMC" at bounding box center [887, 134] width 266 height 34
click at [858, 131] on link "Albertsons - AMC" at bounding box center [891, 134] width 230 height 18
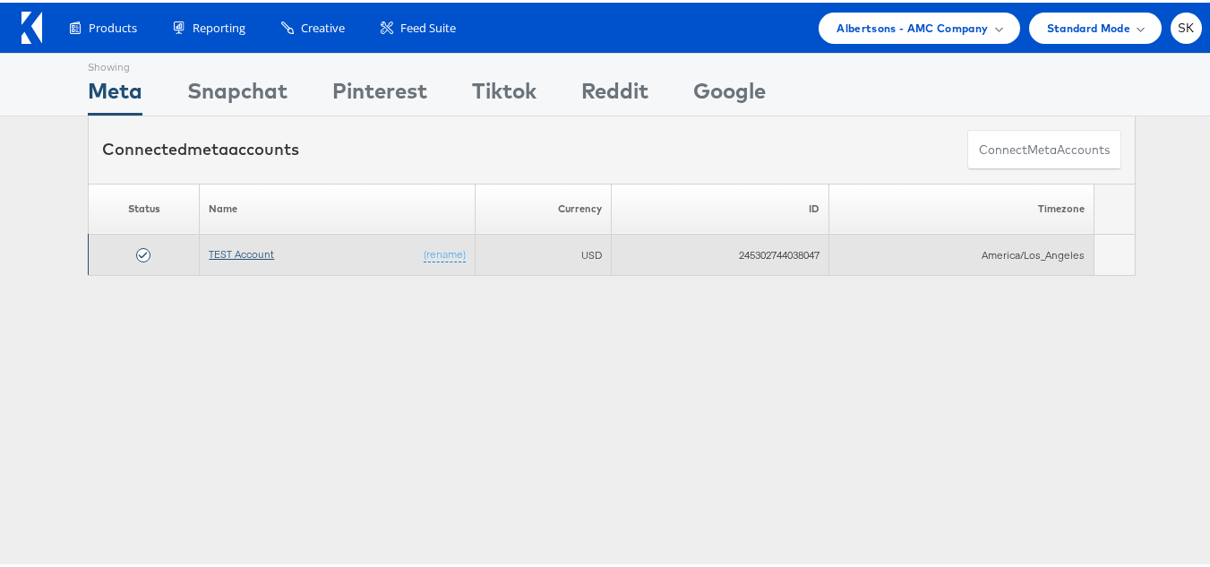
click at [242, 248] on link "TEST Account" at bounding box center [241, 251] width 65 height 13
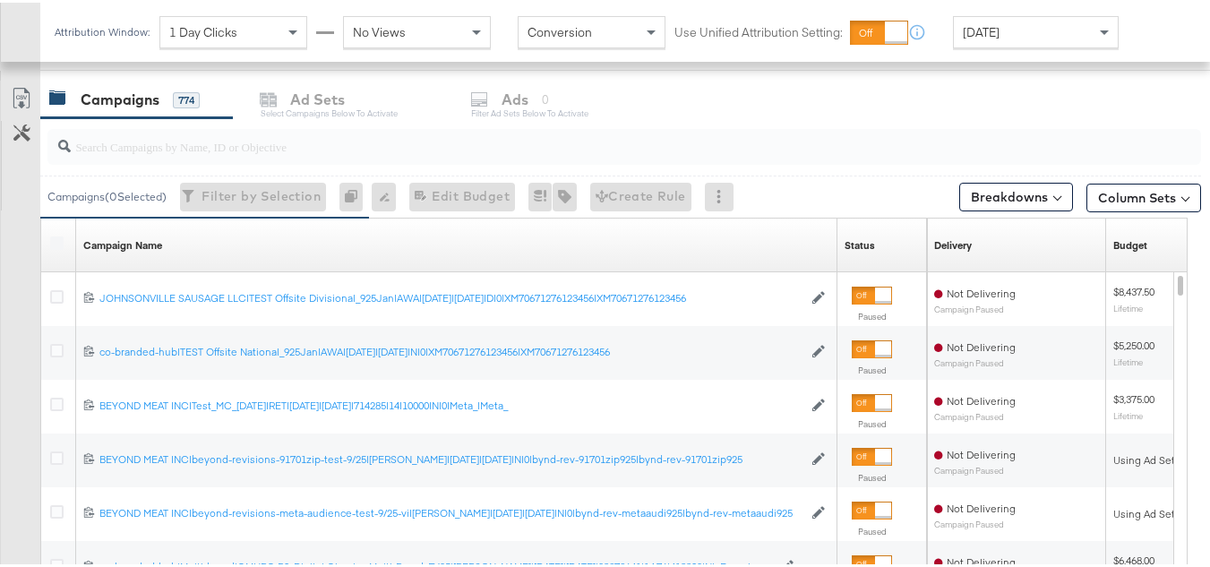
scroll to position [717, 0]
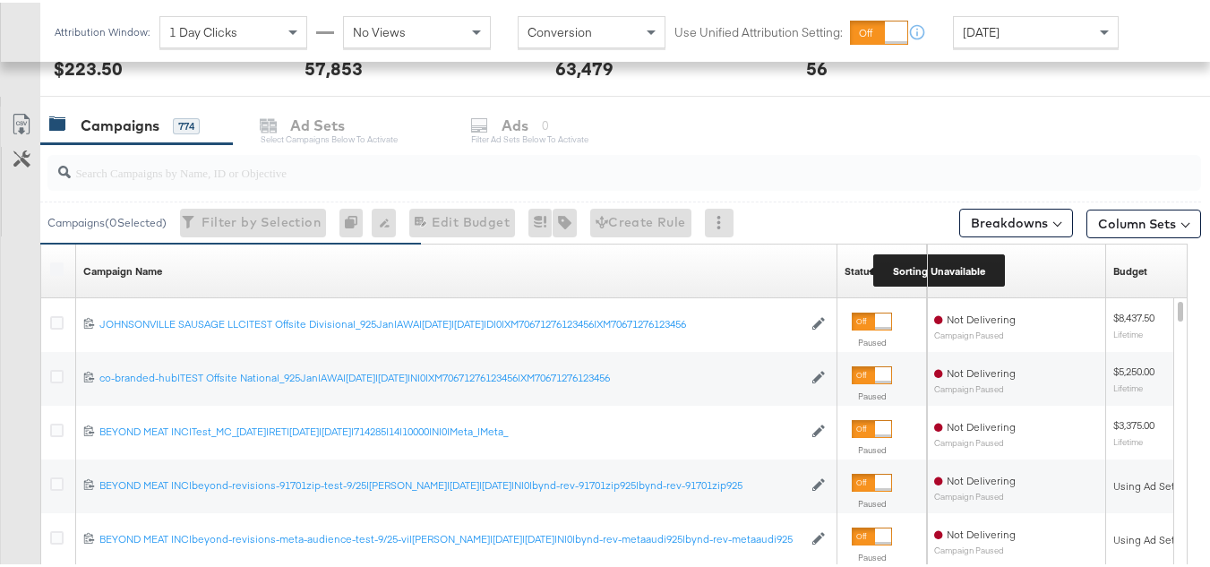
click at [857, 267] on div "Status" at bounding box center [860, 269] width 30 height 14
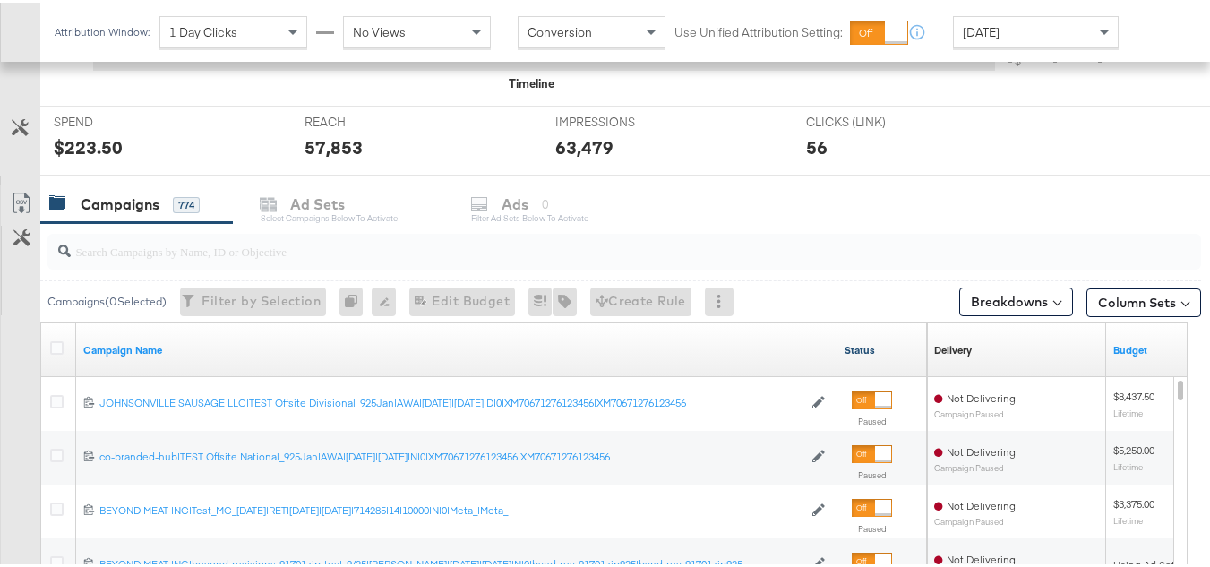
scroll to position [806, 0]
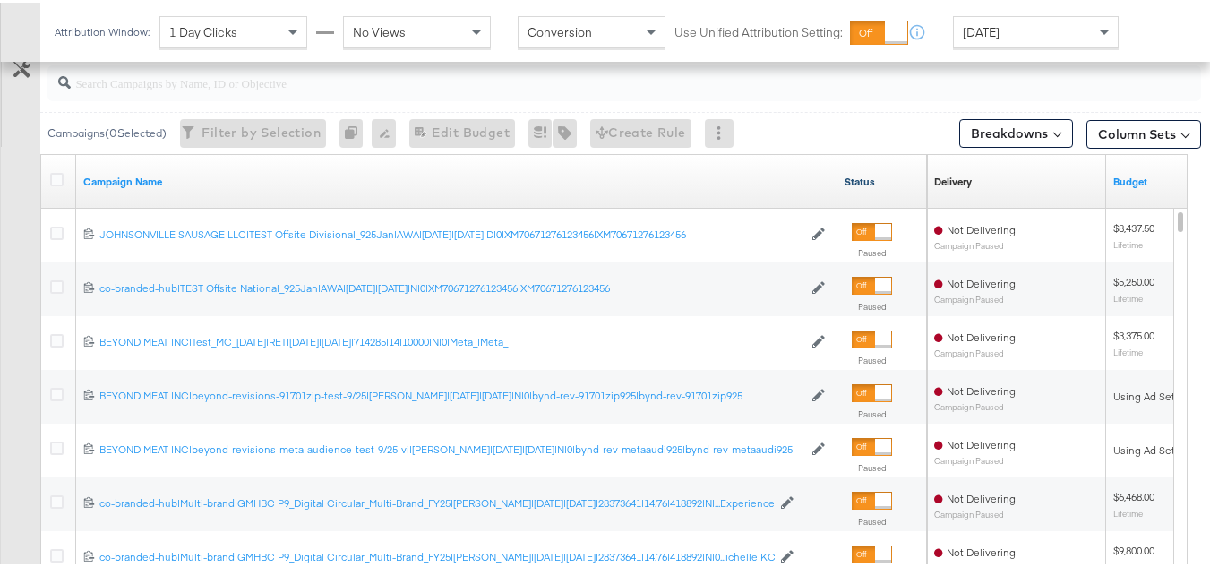
click at [871, 179] on link "Status" at bounding box center [882, 179] width 75 height 14
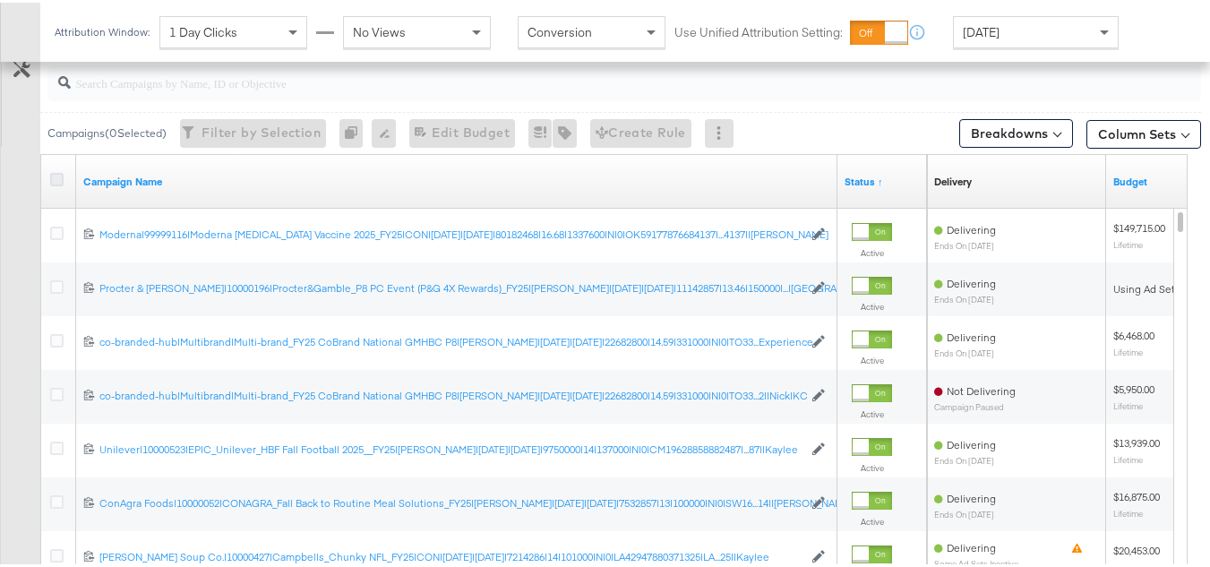
click at [56, 171] on icon at bounding box center [56, 176] width 13 height 13
click at [0, 0] on input "checkbox" at bounding box center [0, 0] width 0 height 0
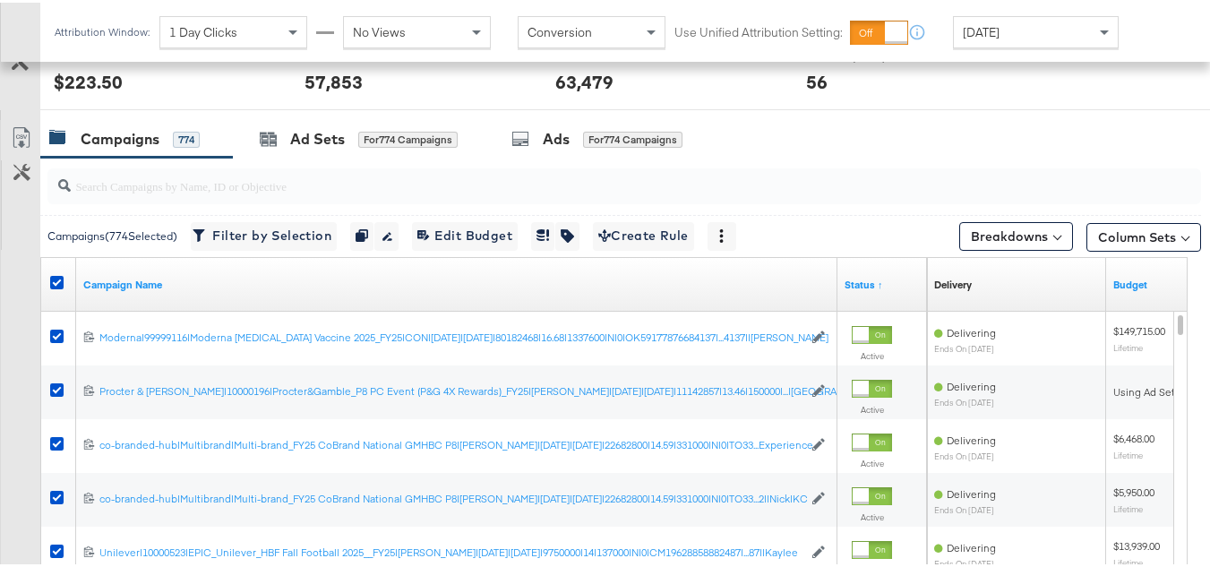
scroll to position [627, 0]
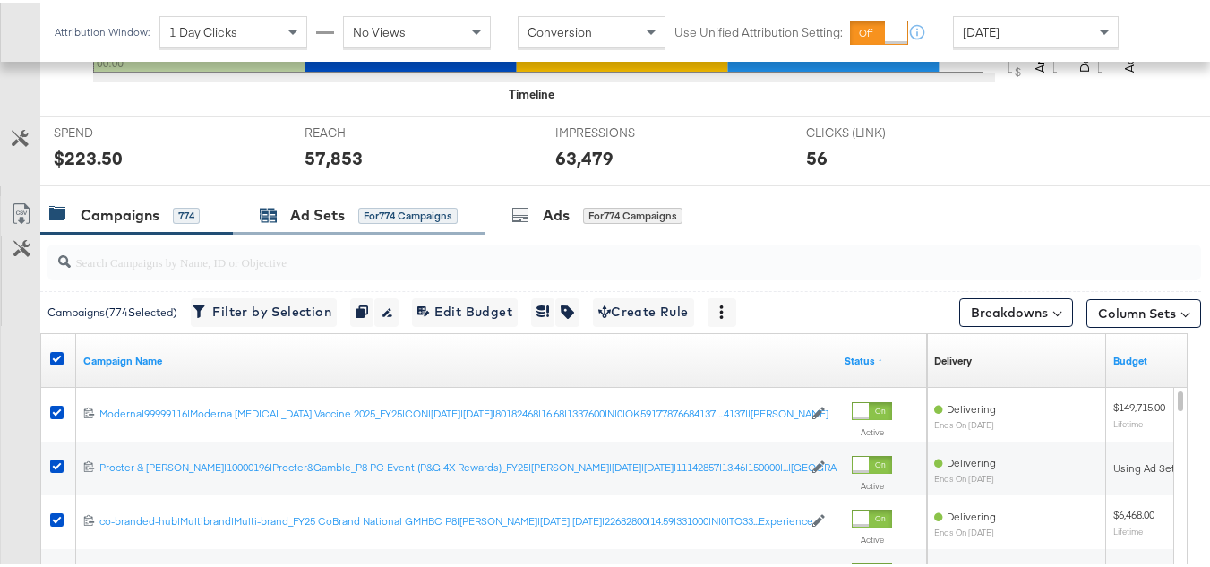
click at [285, 205] on div "Ad Sets for 774 Campaigns" at bounding box center [359, 212] width 198 height 21
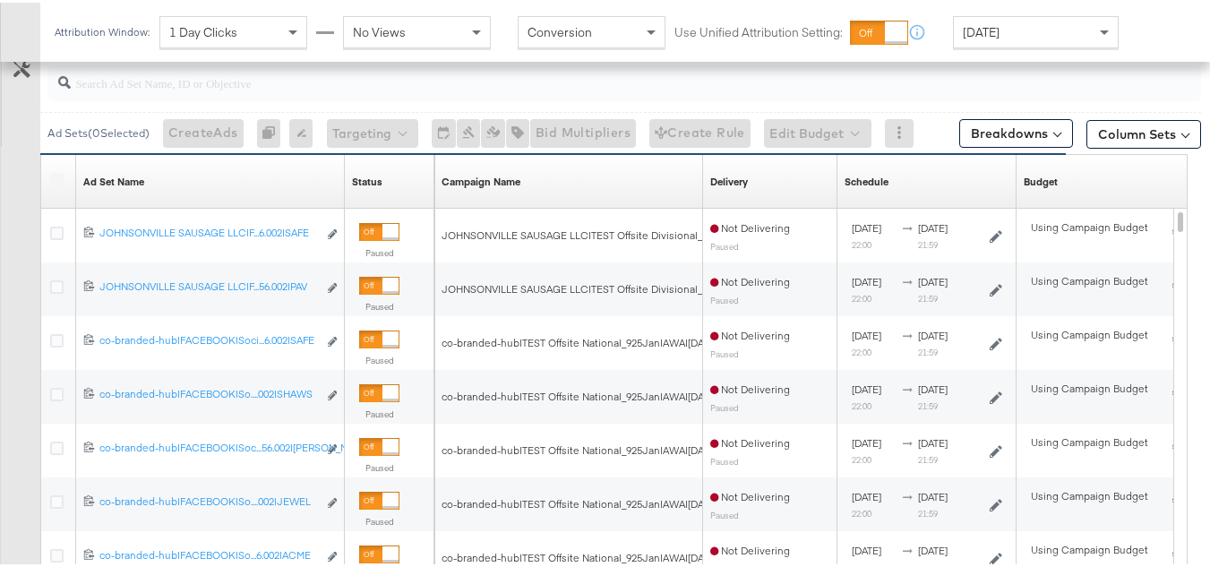
scroll to position [717, 0]
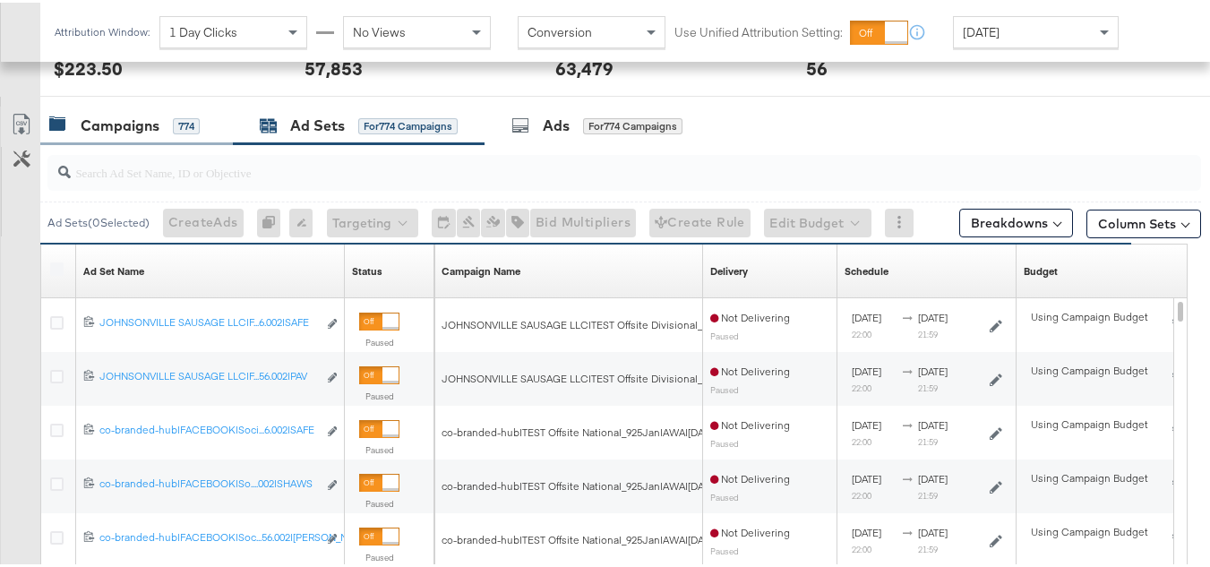
click at [133, 125] on div "Campaigns" at bounding box center [120, 123] width 79 height 21
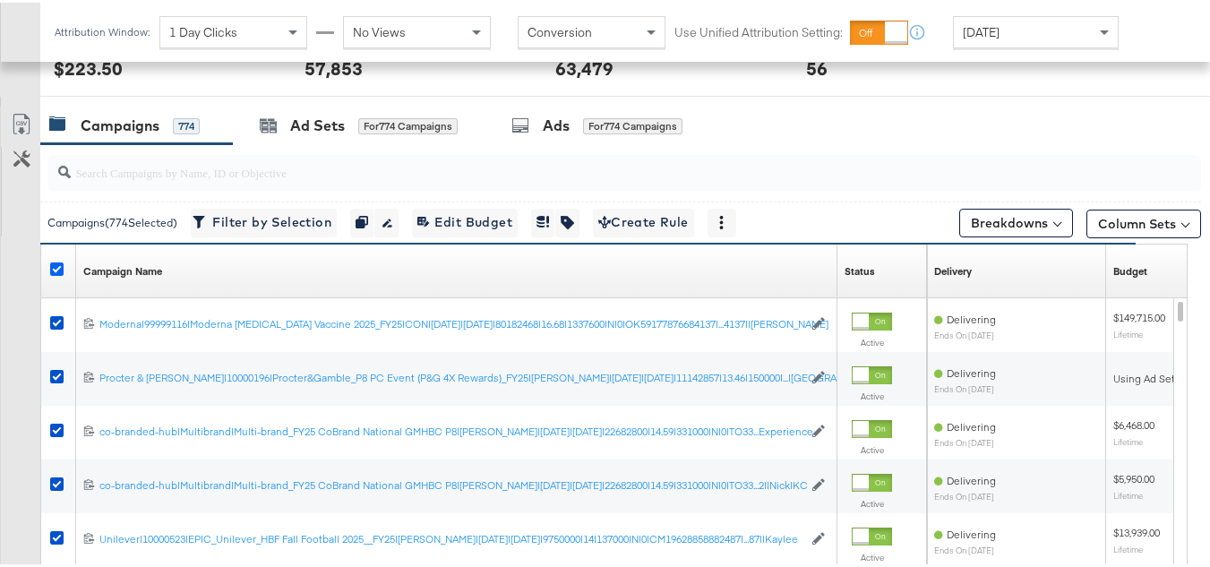
click at [56, 270] on icon at bounding box center [56, 266] width 13 height 13
click at [0, 0] on input "checkbox" at bounding box center [0, 0] width 0 height 0
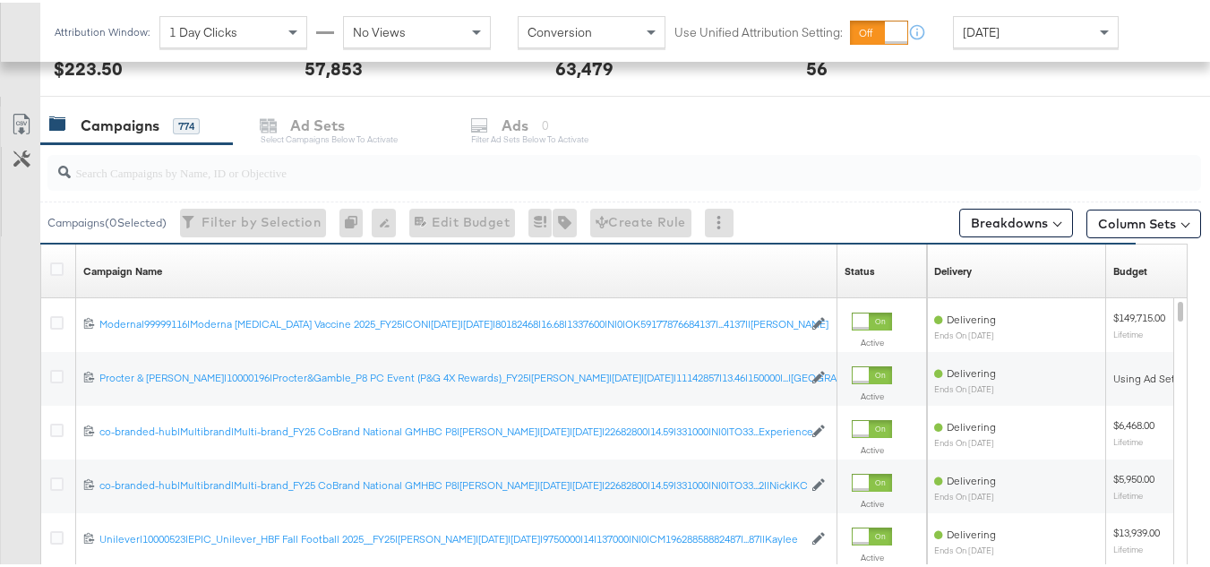
click at [142, 166] on input "search" at bounding box center [585, 162] width 1028 height 35
paste input "120232307194170307"
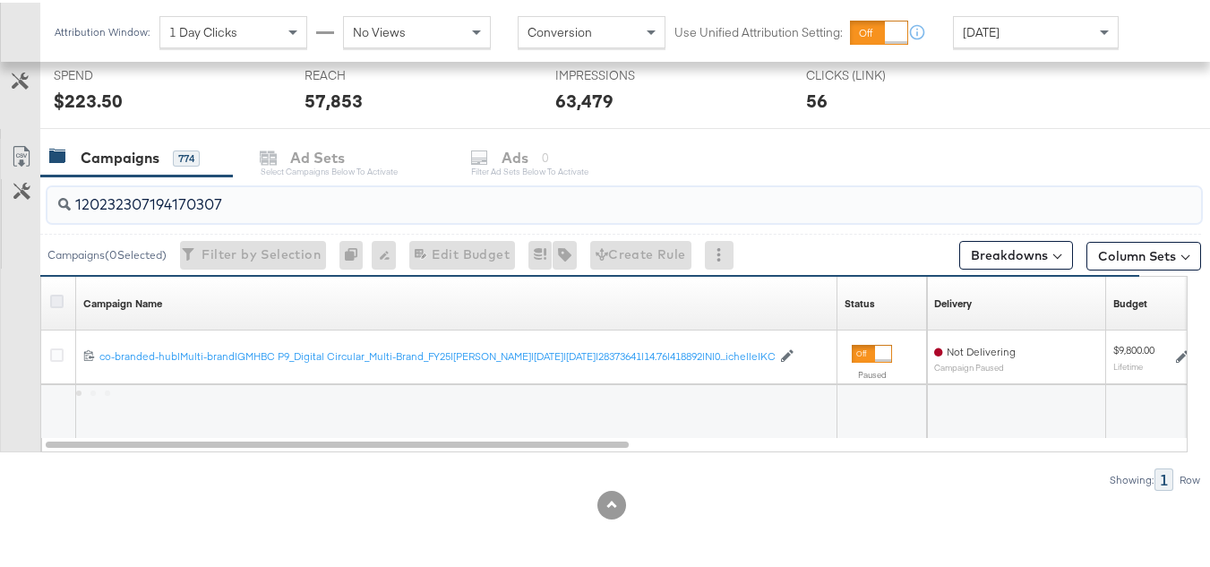
type input "120232307194170307"
click at [52, 297] on icon at bounding box center [56, 298] width 13 height 13
click at [0, 0] on input "checkbox" at bounding box center [0, 0] width 0 height 0
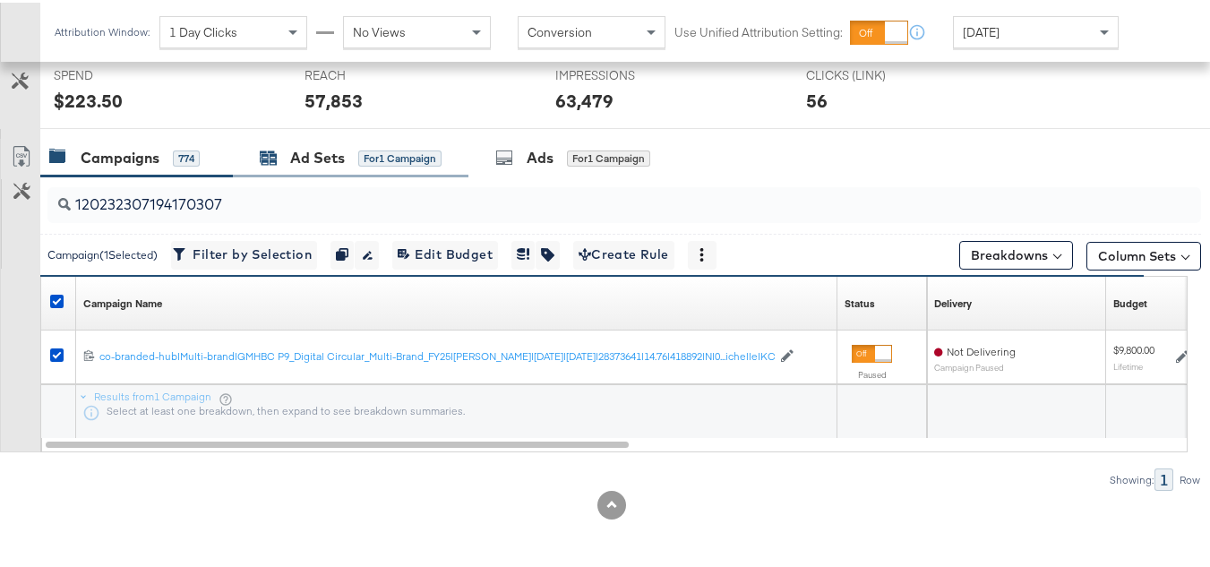
click at [300, 164] on div "Ad Sets" at bounding box center [317, 155] width 55 height 21
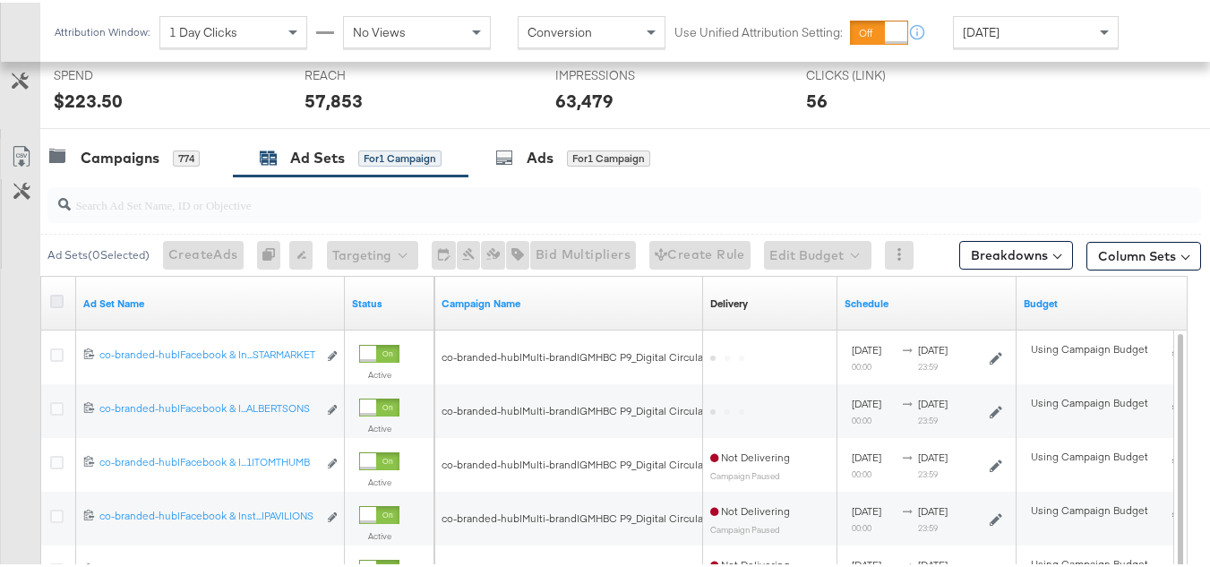
click at [57, 300] on icon at bounding box center [56, 298] width 13 height 13
click at [0, 0] on input "checkbox" at bounding box center [0, 0] width 0 height 0
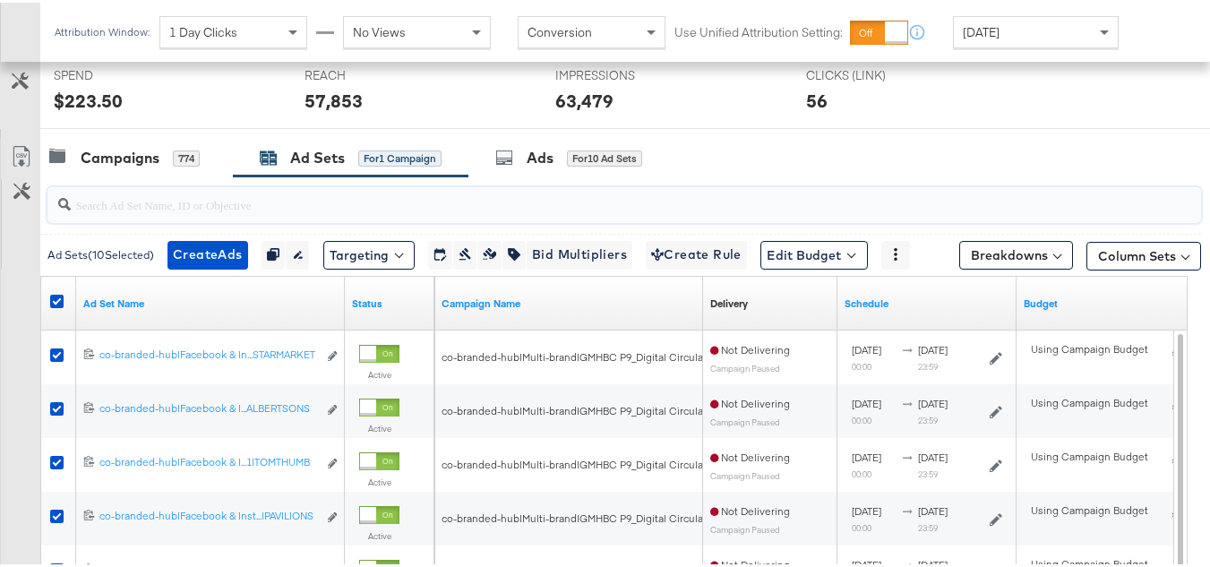
click at [238, 202] on input "search" at bounding box center [585, 194] width 1028 height 35
click at [197, 206] on input "search" at bounding box center [585, 194] width 1028 height 35
paste input "co-branded-hub|Facebook & Instagram|Social Media|FBIG - Premium Carousel & Prod…"
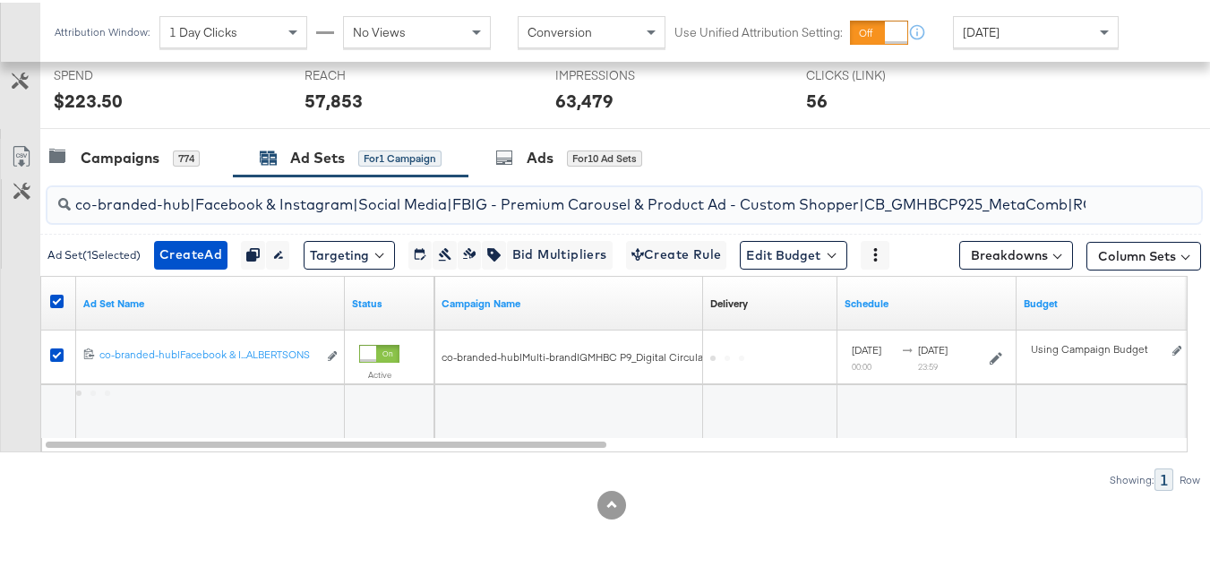
scroll to position [0, 875]
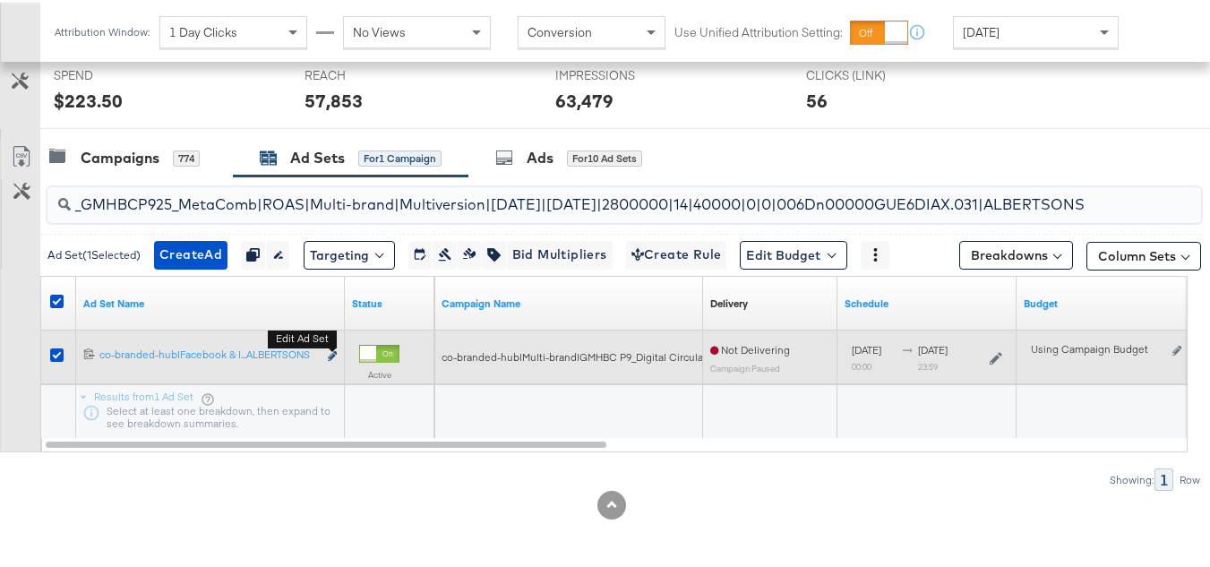
type input "co-branded-hub|Facebook & Instagram|Social Media|FBIG - Premium Carousel & Prod…"
click at [331, 352] on icon "link" at bounding box center [332, 353] width 9 height 10
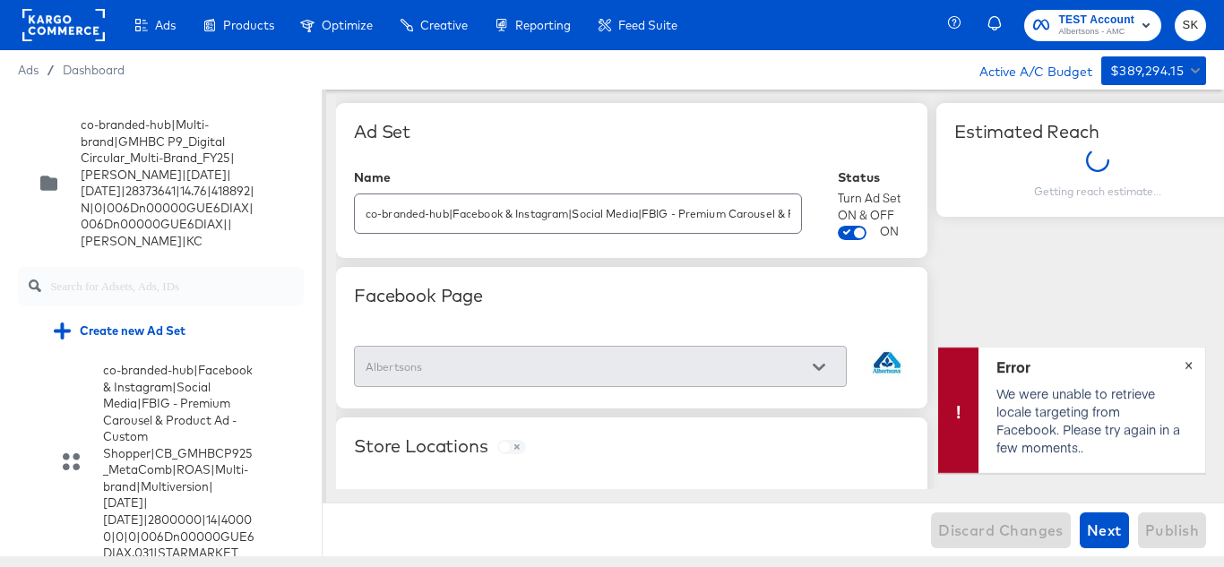
click at [1185, 364] on span "×" at bounding box center [1188, 363] width 8 height 21
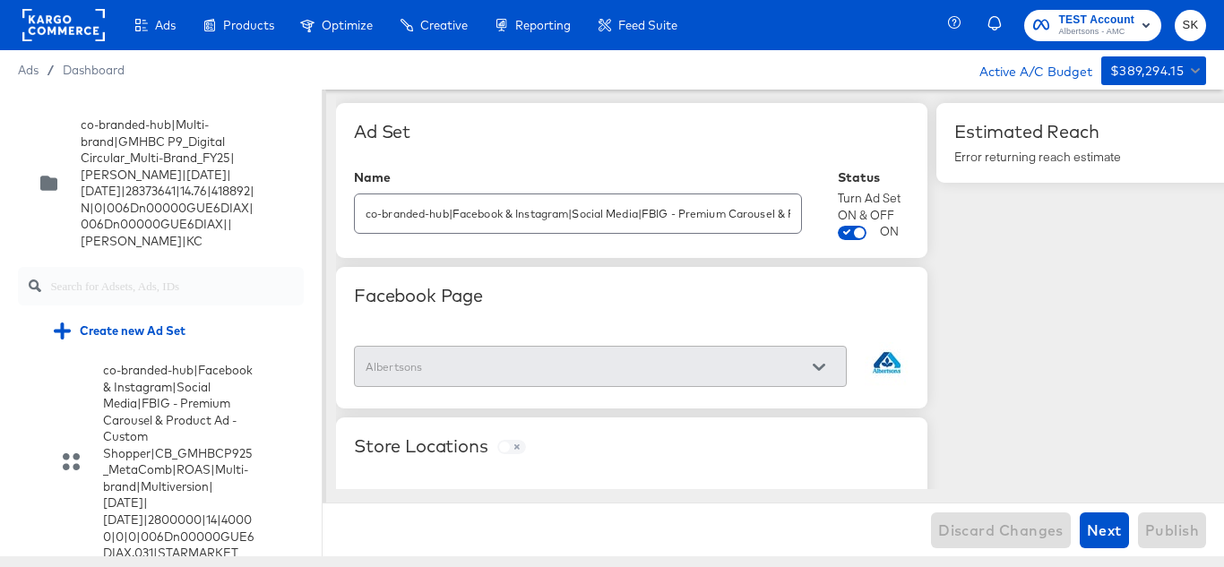
scroll to position [1799, 0]
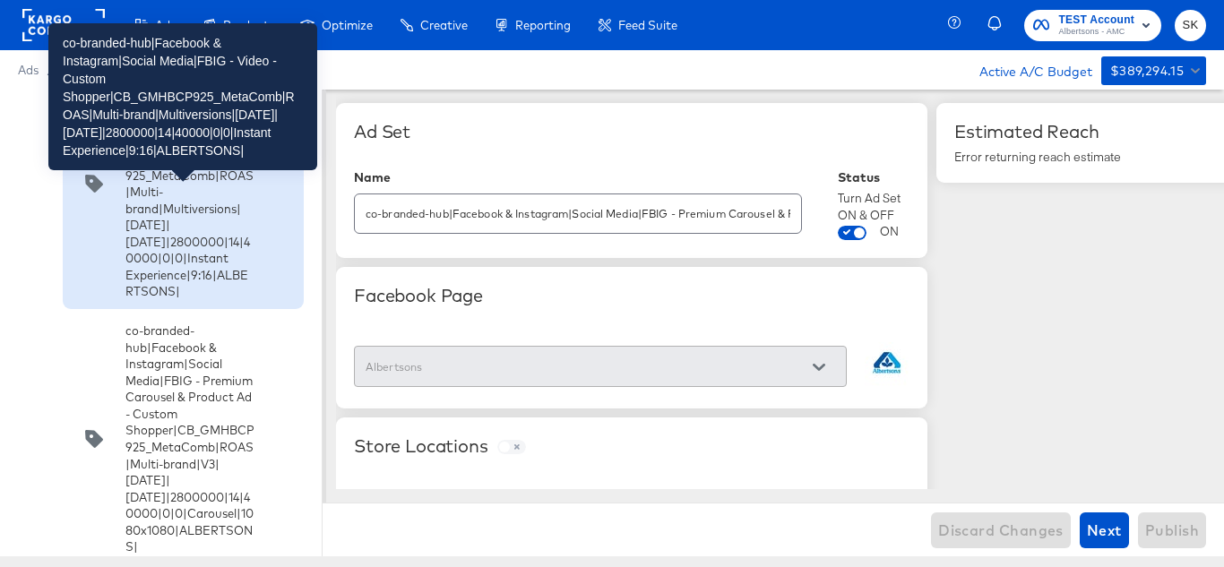
click at [139, 300] on div "co-branded-hub|Facebook & Instagram|Social Media|FBIG - Video - Custom Shopper|…" at bounding box center [189, 183] width 129 height 233
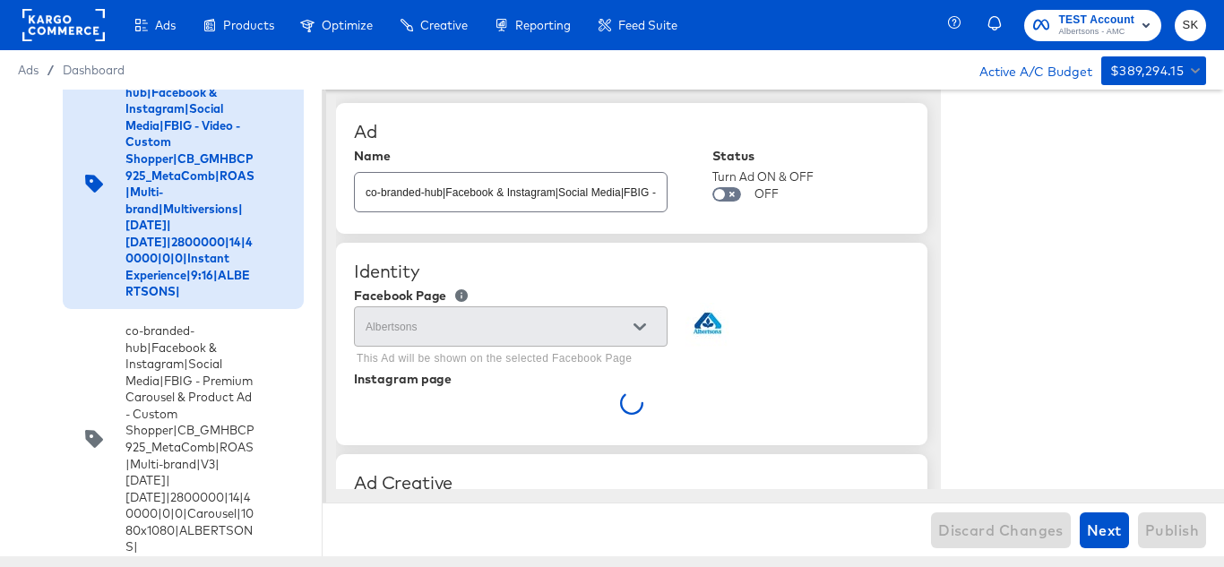
click at [30, 81] on icon at bounding box center [27, 73] width 13 height 13
click at [0, 0] on input "checkbox" at bounding box center [0, 0] width 0 height 0
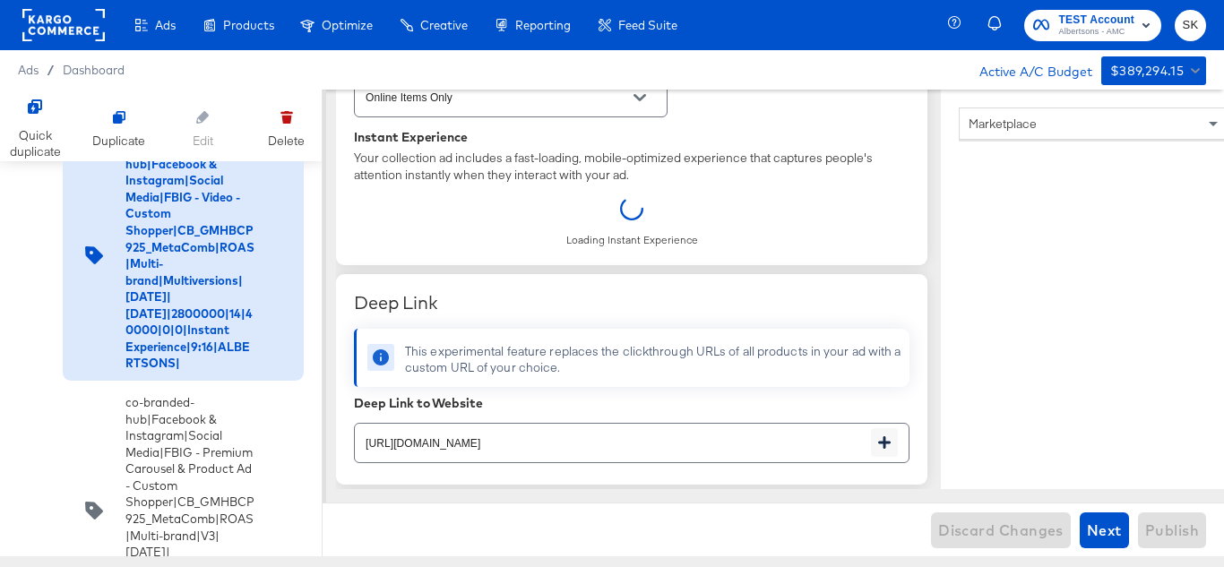
scroll to position [448, 0]
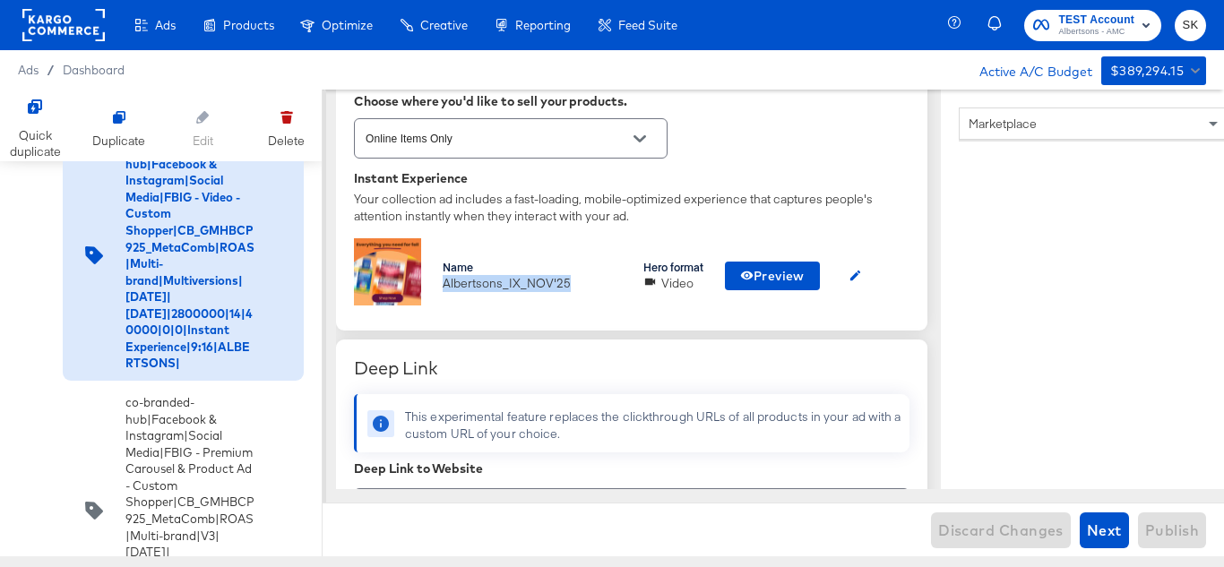
drag, startPoint x: 437, startPoint y: 285, endPoint x: 572, endPoint y: 282, distance: 135.3
click at [572, 282] on div "Name Albertsons_IX_NOV'25 Hero format Video Preview" at bounding box center [631, 275] width 555 height 74
copy div "Albertsons_IX_NOV'25"
drag, startPoint x: 593, startPoint y: 294, endPoint x: 565, endPoint y: 311, distance: 32.6
click at [592, 294] on div "Name Albertsons_IX_NOV'25 Hero format Video Preview" at bounding box center [631, 275] width 555 height 74
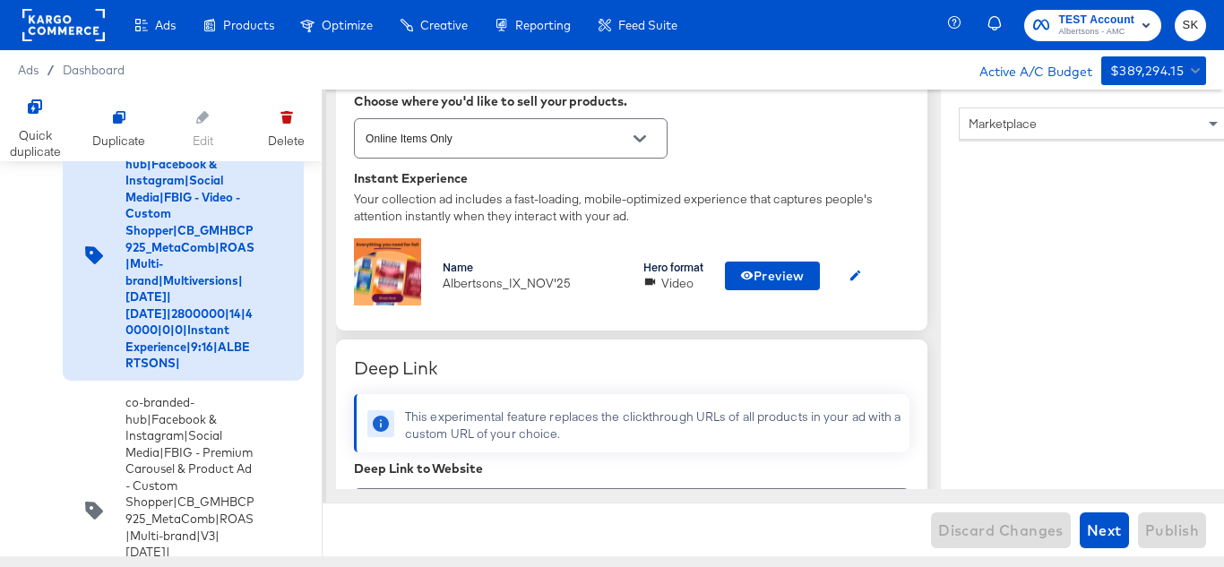
click at [511, 251] on div "Name Albertsons_IX_NOV'25 Hero format Video Preview" at bounding box center [631, 275] width 555 height 74
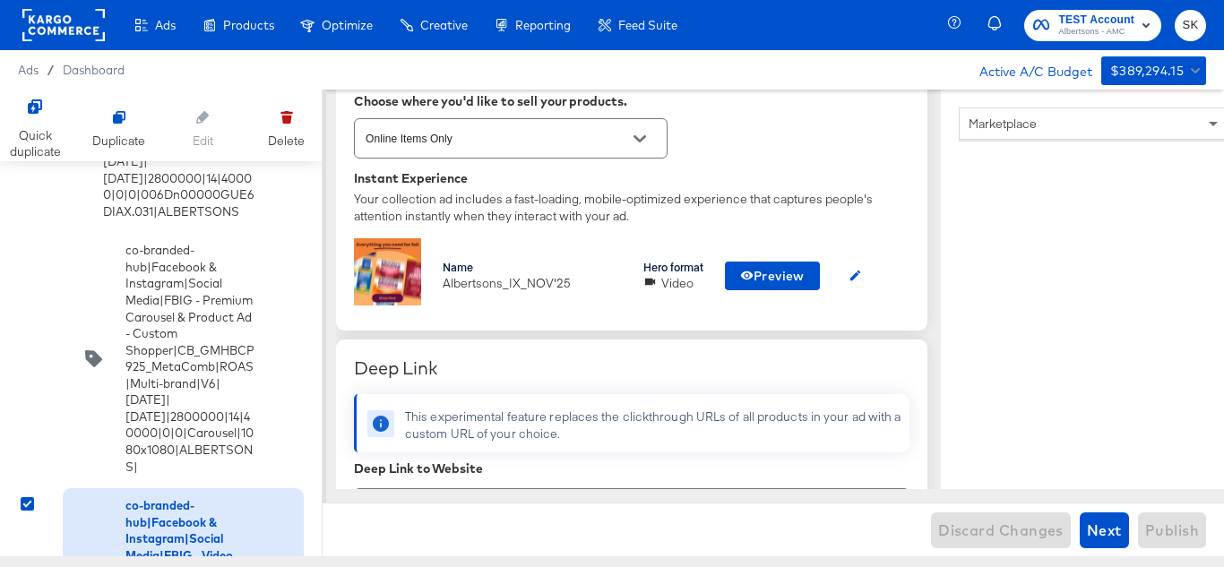
click at [51, 24] on rect at bounding box center [63, 25] width 82 height 32
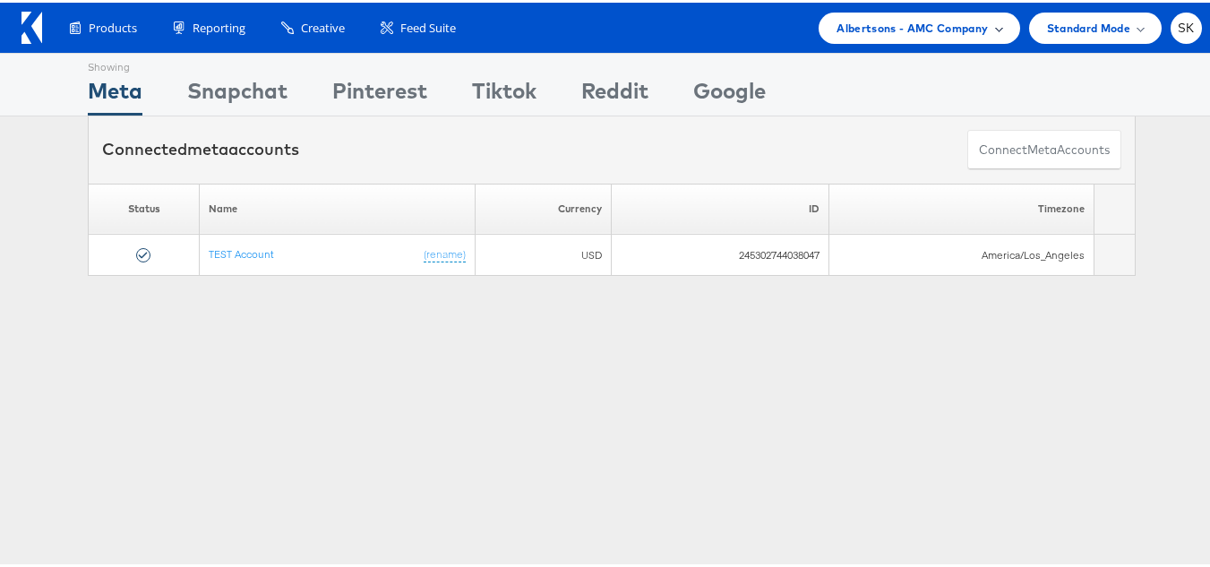
click at [851, 31] on span "Albertsons - AMC Company" at bounding box center [912, 25] width 151 height 19
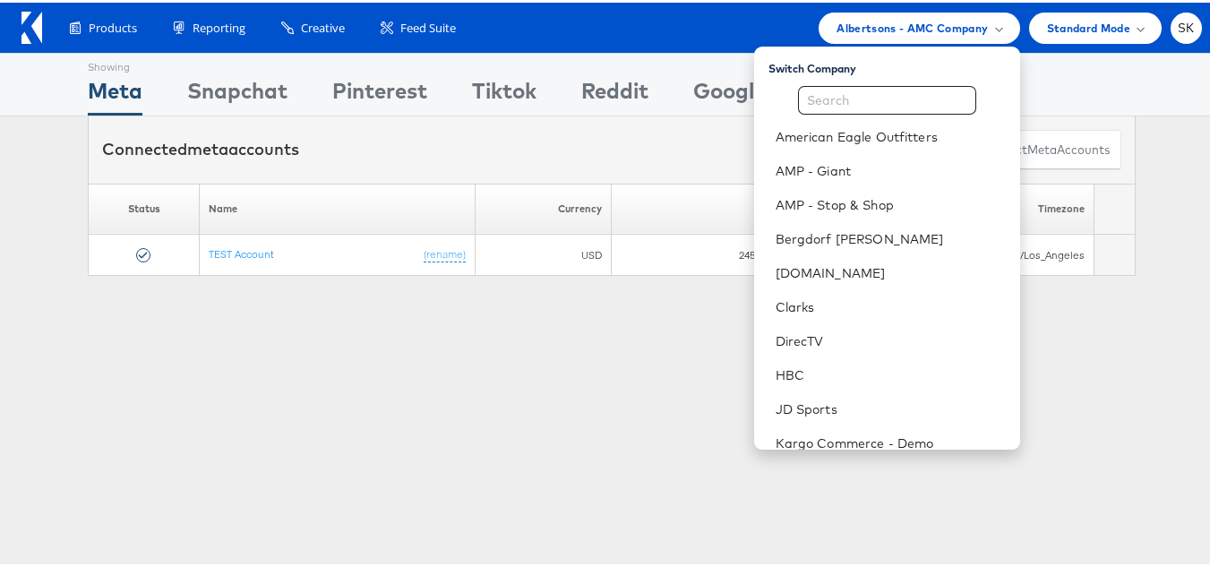
drag, startPoint x: 497, startPoint y: 453, endPoint x: 511, endPoint y: 397, distance: 58.0
click at [497, 453] on div "Showing Meta Showing [GEOGRAPHIC_DATA] Showing Pinterest Showing Tiktok Showing…" at bounding box center [612, 498] width 1224 height 896
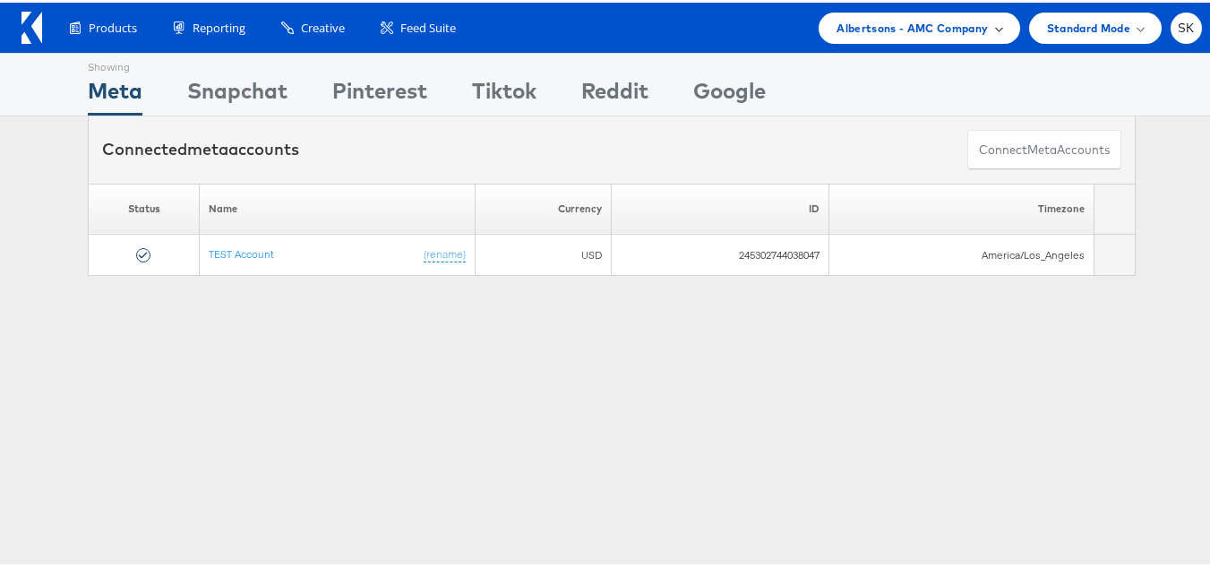
click at [888, 35] on div "Albertsons - AMC Company" at bounding box center [919, 25] width 201 height 31
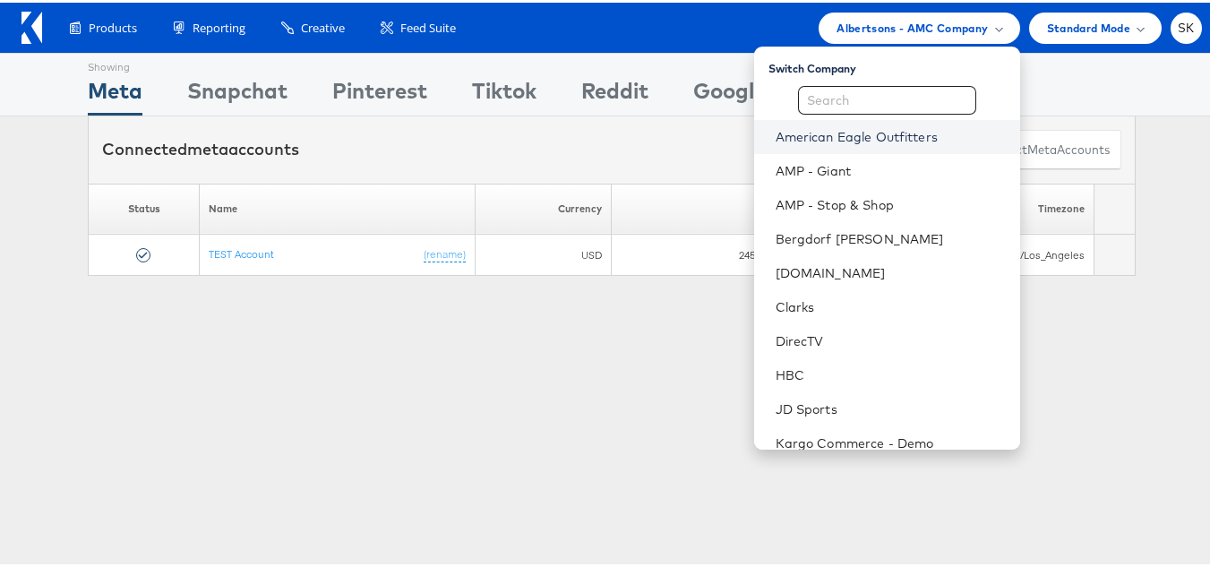
click at [859, 129] on link "American Eagle Outfitters" at bounding box center [891, 134] width 230 height 18
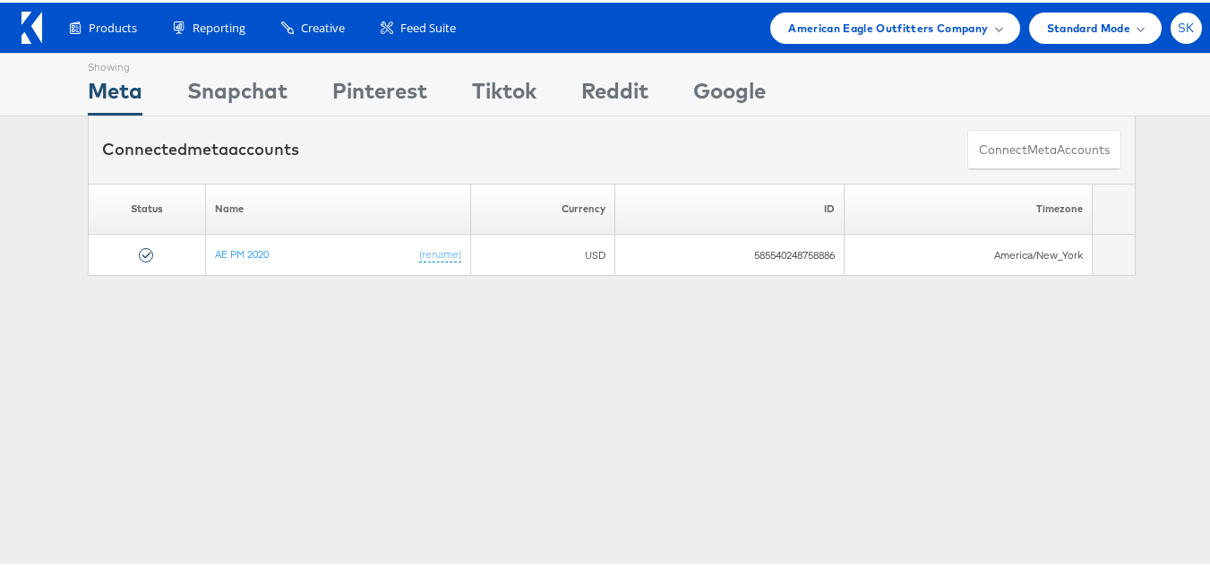
drag, startPoint x: 1175, startPoint y: 25, endPoint x: 1168, endPoint y: 38, distance: 14.4
click at [1178, 25] on span "SK" at bounding box center [1186, 26] width 17 height 12
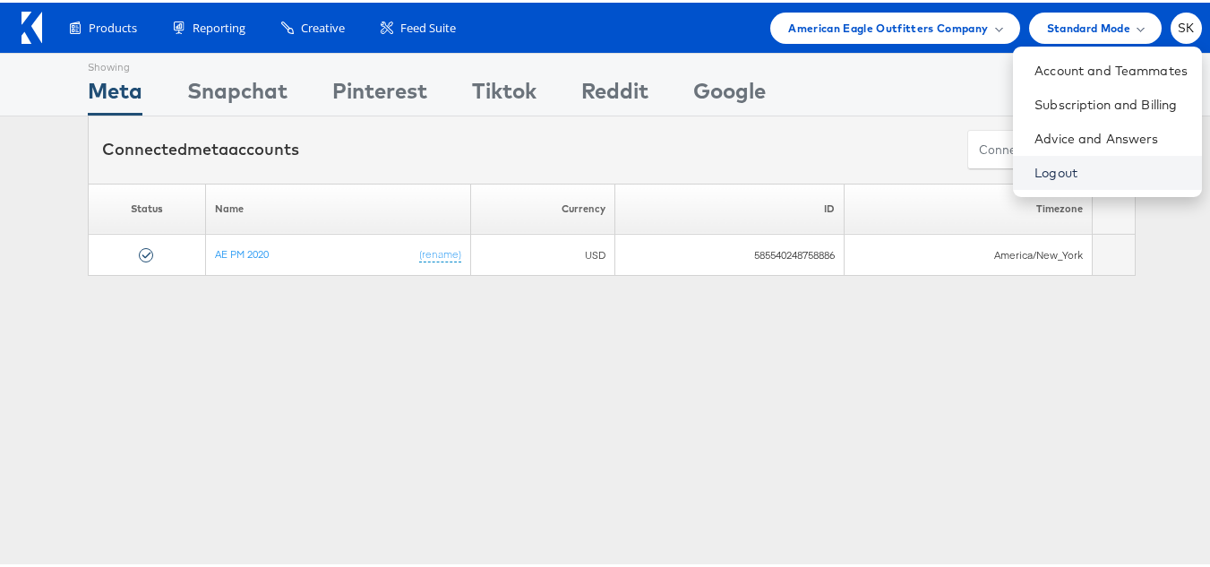
click at [1035, 167] on link "Logout" at bounding box center [1111, 170] width 153 height 18
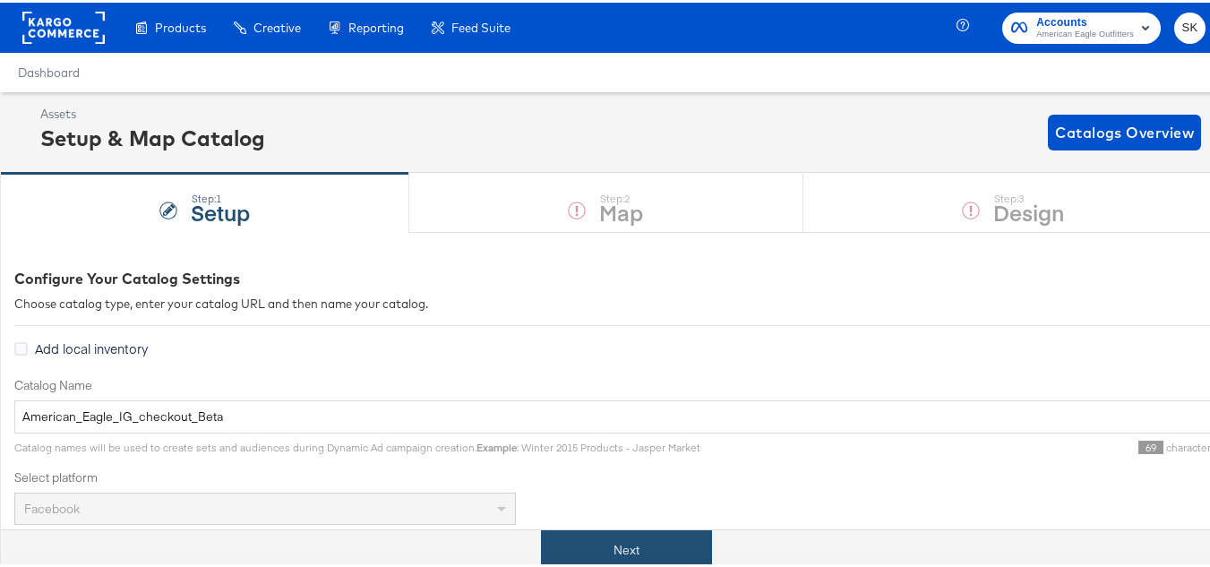
click at [675, 545] on button "Next" at bounding box center [626, 548] width 171 height 40
click at [681, 551] on button "Next" at bounding box center [626, 548] width 171 height 40
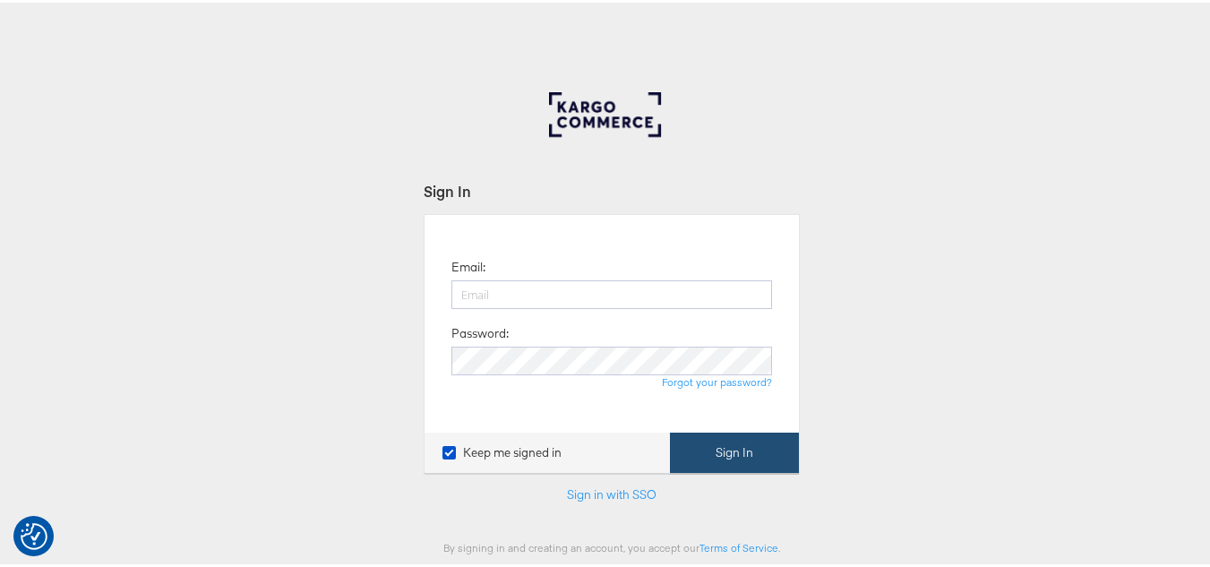
type input "[PERSON_NAME][EMAIL_ADDRESS][DOMAIN_NAME]"
click at [770, 439] on button "Sign In" at bounding box center [734, 450] width 129 height 40
